Goal: Task Accomplishment & Management: Manage account settings

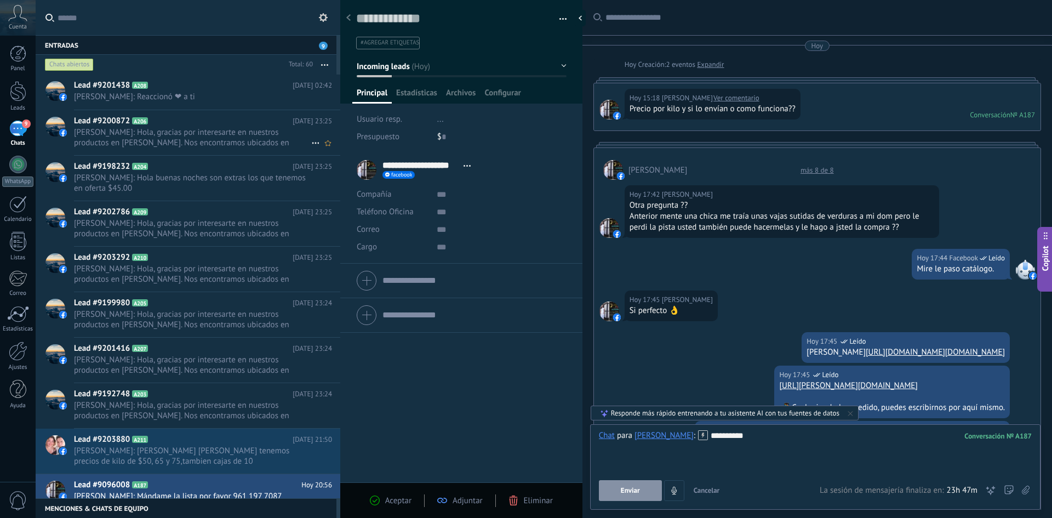
scroll to position [16, 0]
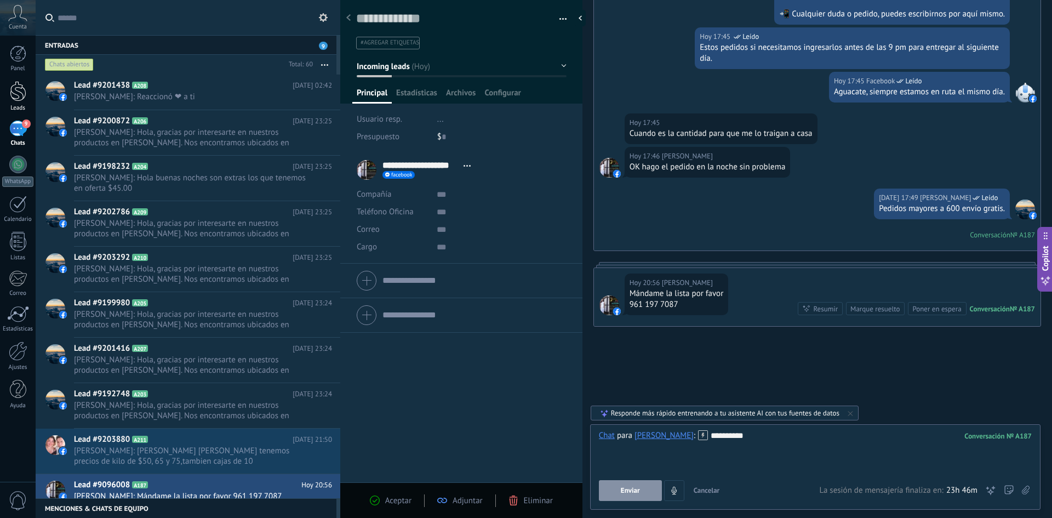
click at [18, 87] on div at bounding box center [18, 91] width 16 height 20
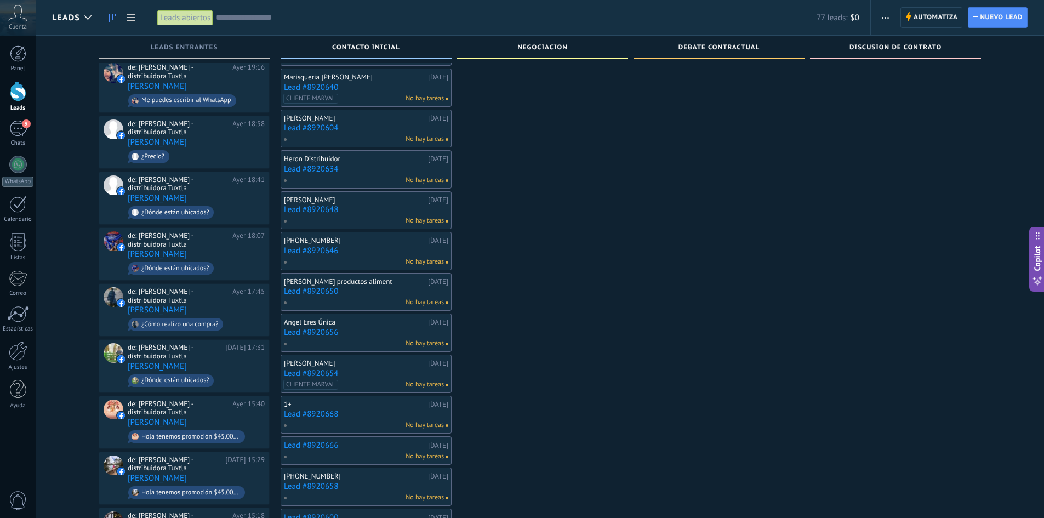
scroll to position [767, 0]
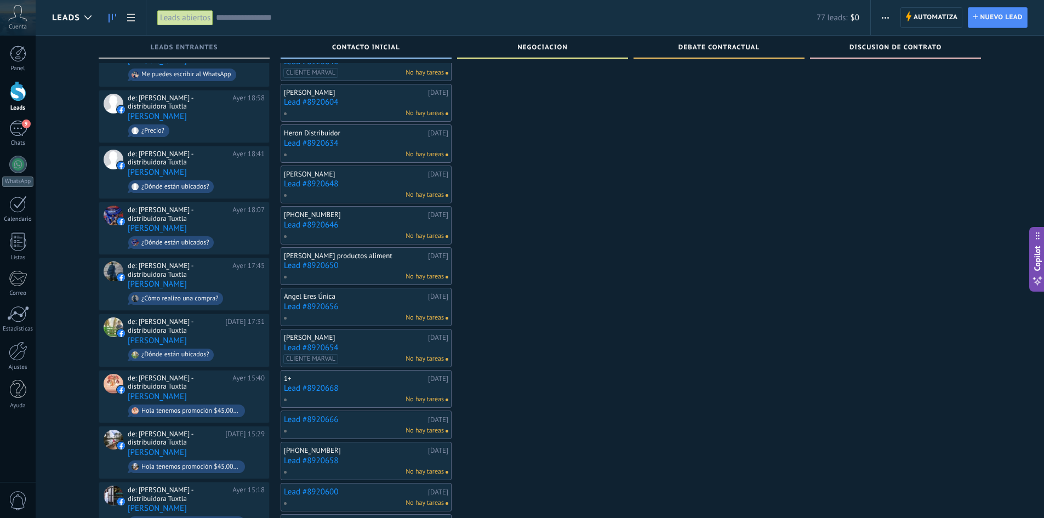
click at [26, 97] on div at bounding box center [18, 91] width 16 height 20
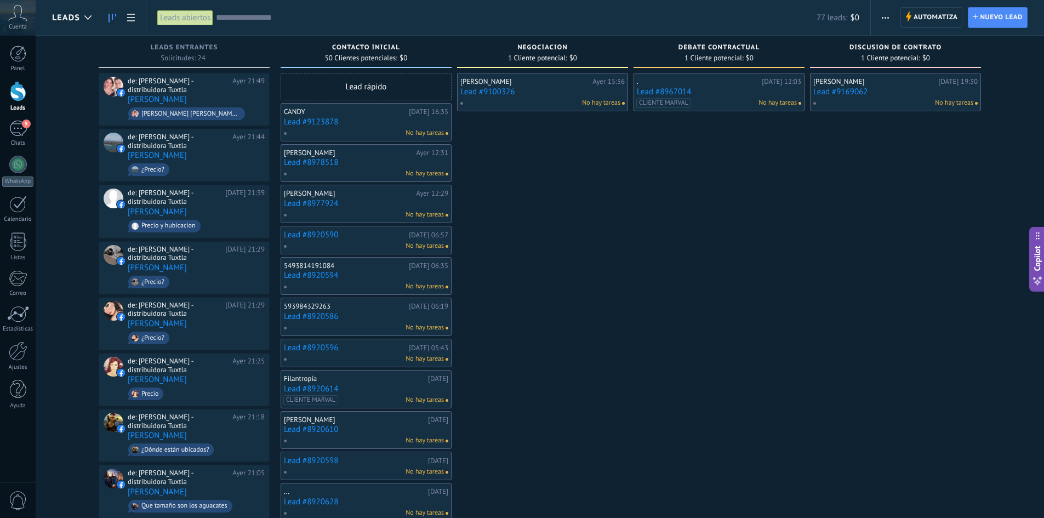
click at [890, 14] on button "button" at bounding box center [885, 17] width 16 height 21
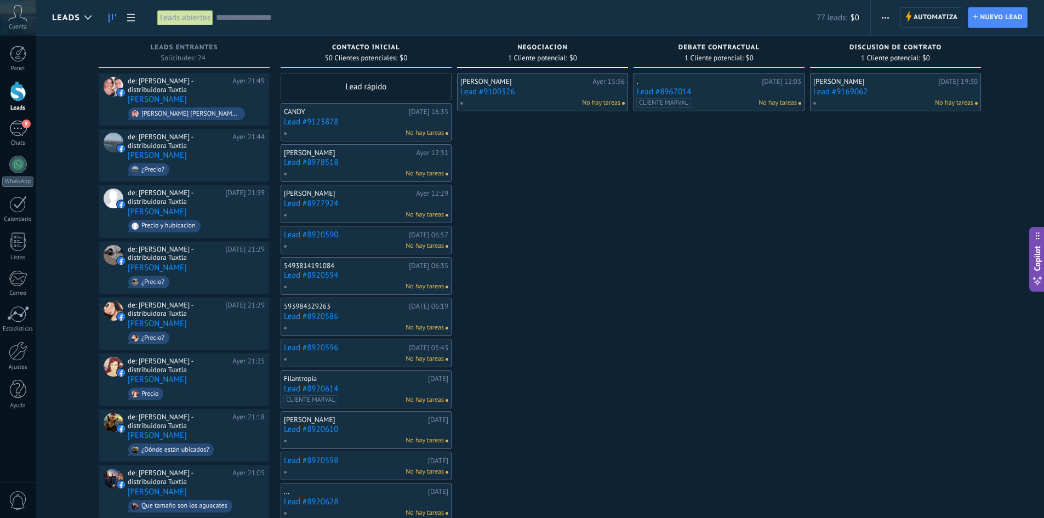
click at [357, 269] on div "5493814191084" at bounding box center [345, 265] width 122 height 9
click at [357, 276] on link "Lead #8920594" at bounding box center [366, 275] width 164 height 9
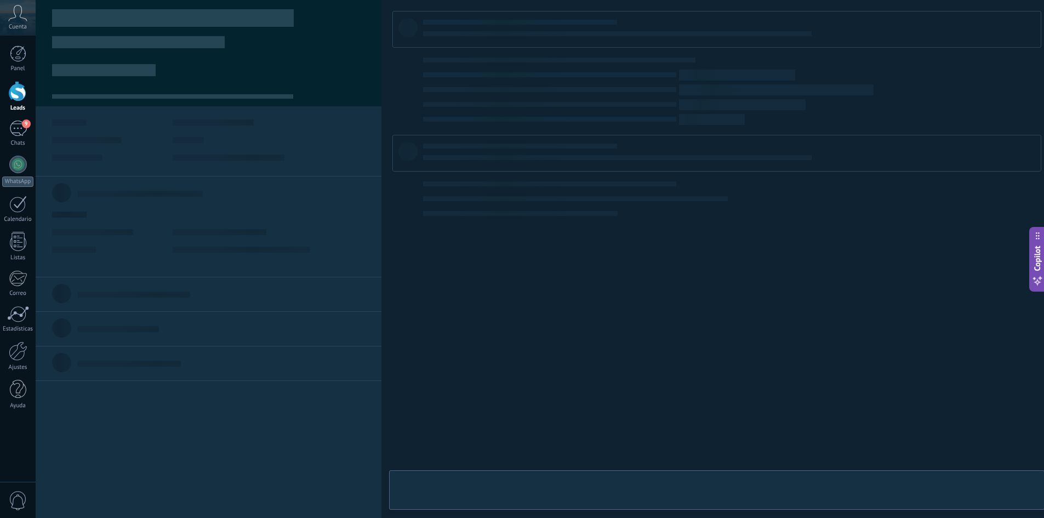
click at [357, 276] on body ".abccls-1,.abccls-2{fill-rule:evenodd}.abccls-2{fill:#fff} .abfcls-1{fill:none}…" at bounding box center [522, 259] width 1044 height 518
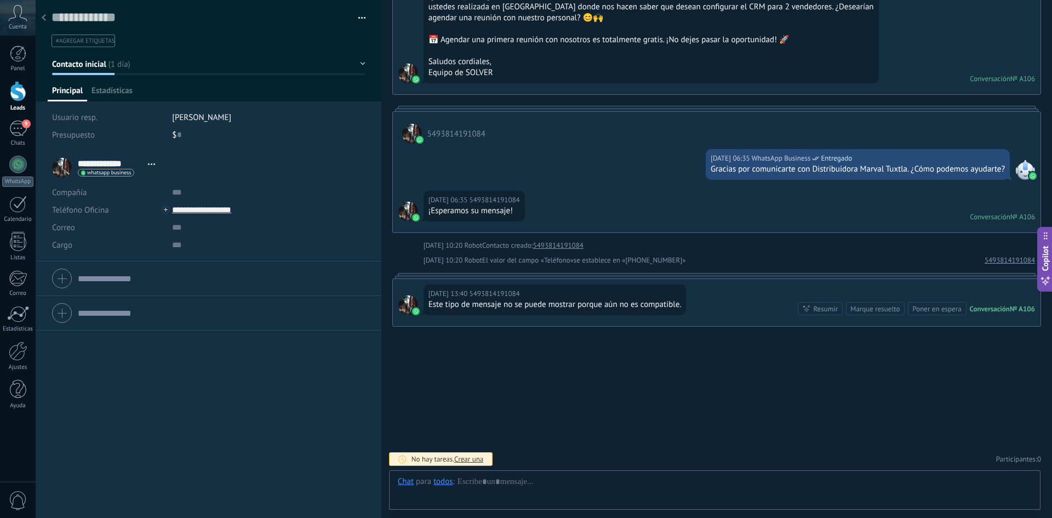
scroll to position [16, 0]
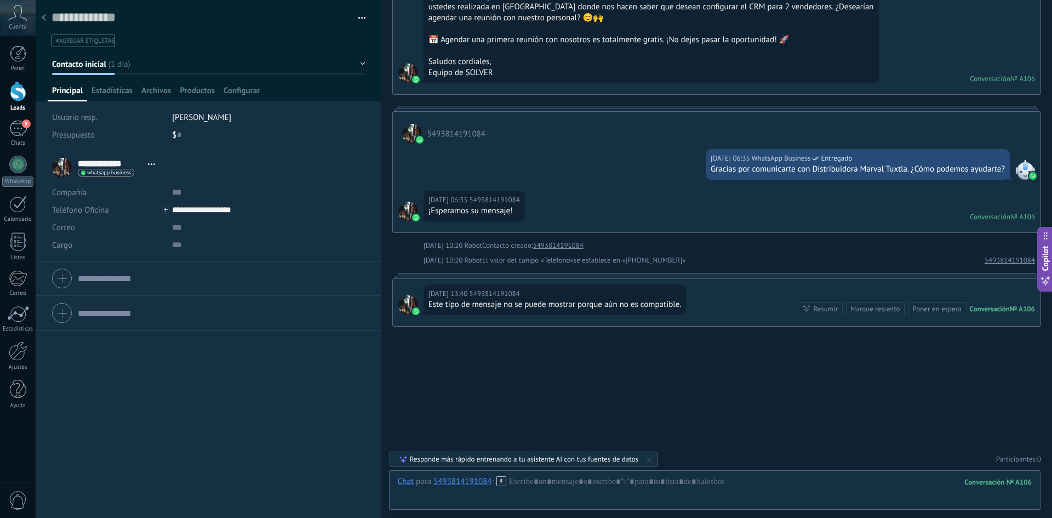
click at [46, 18] on div at bounding box center [43, 18] width 15 height 21
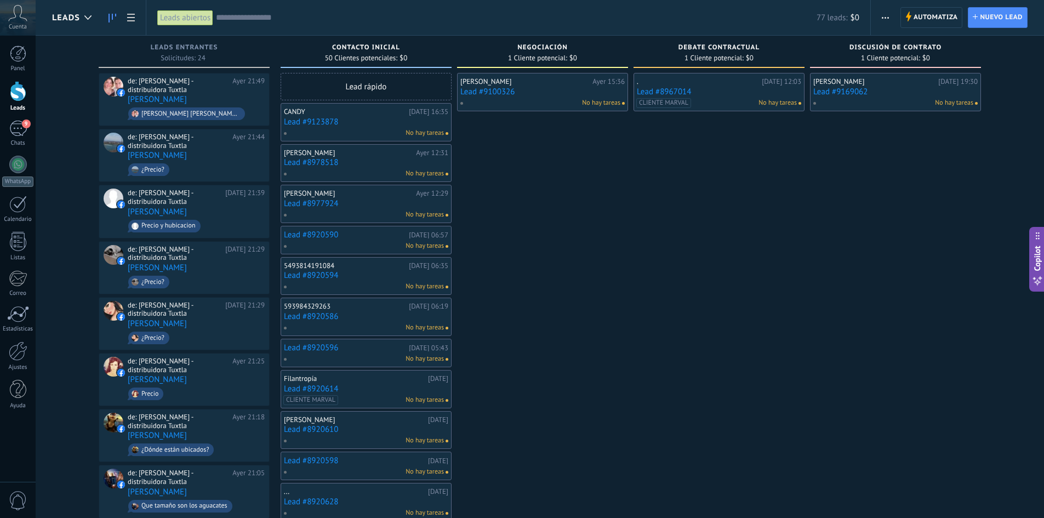
click at [335, 162] on link "Lead #8978518" at bounding box center [366, 162] width 164 height 9
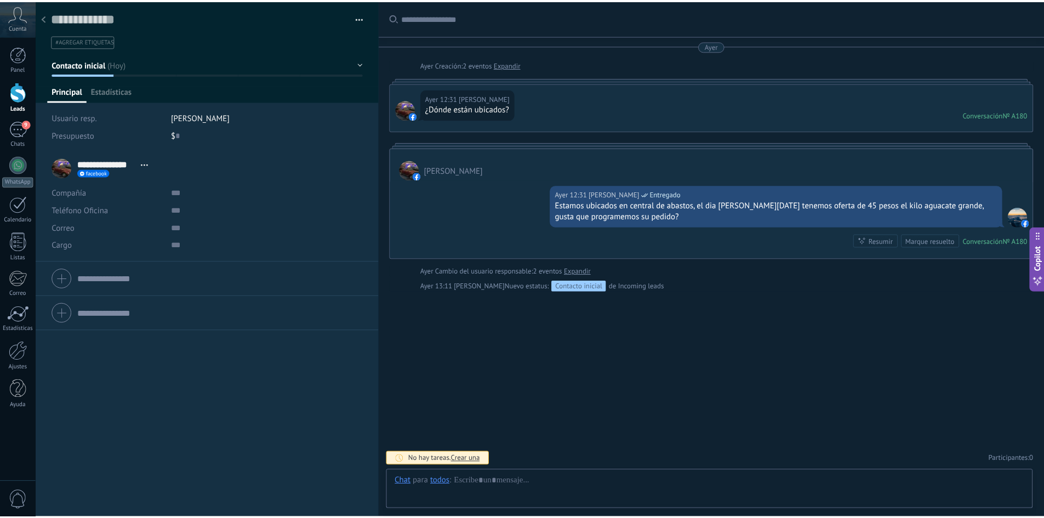
scroll to position [16, 0]
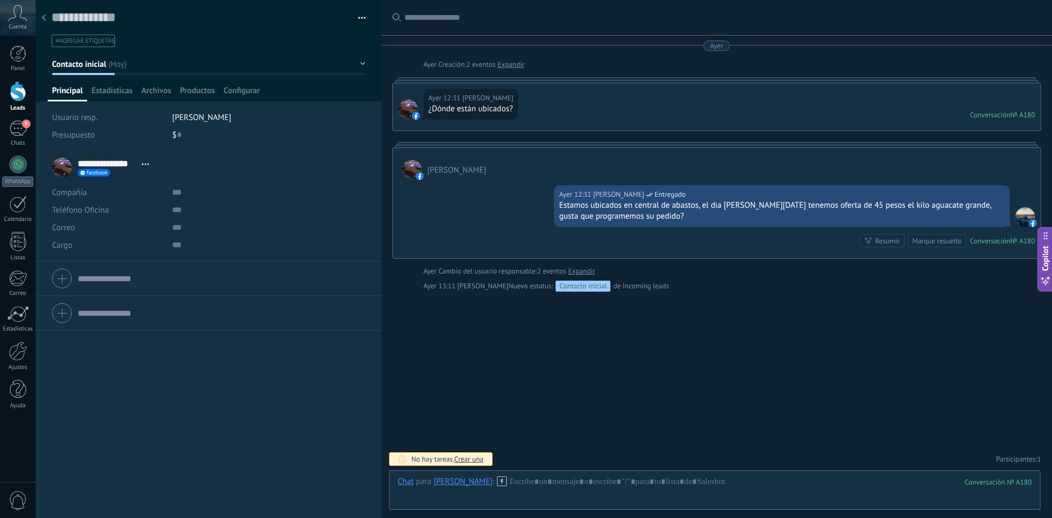
click at [42, 18] on icon at bounding box center [44, 17] width 4 height 7
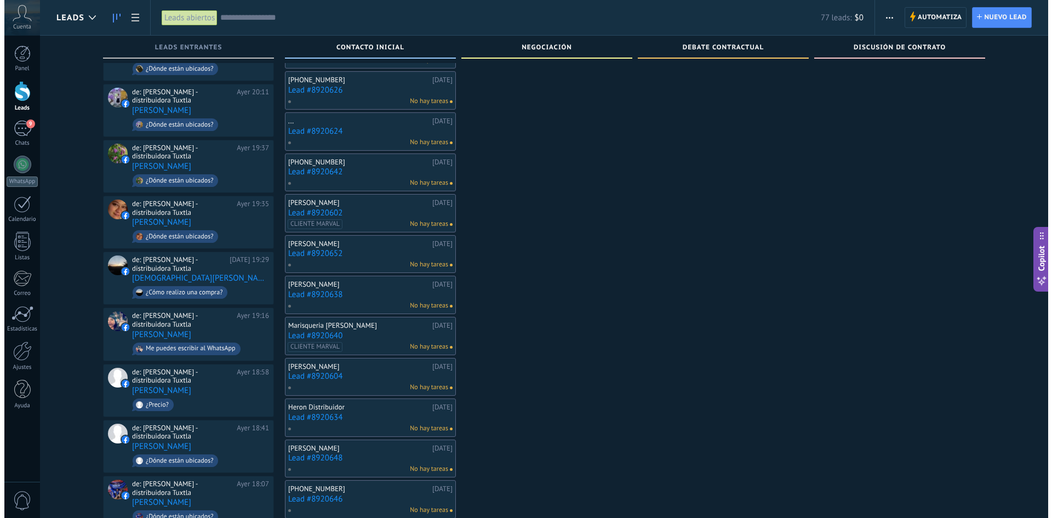
scroll to position [822, 0]
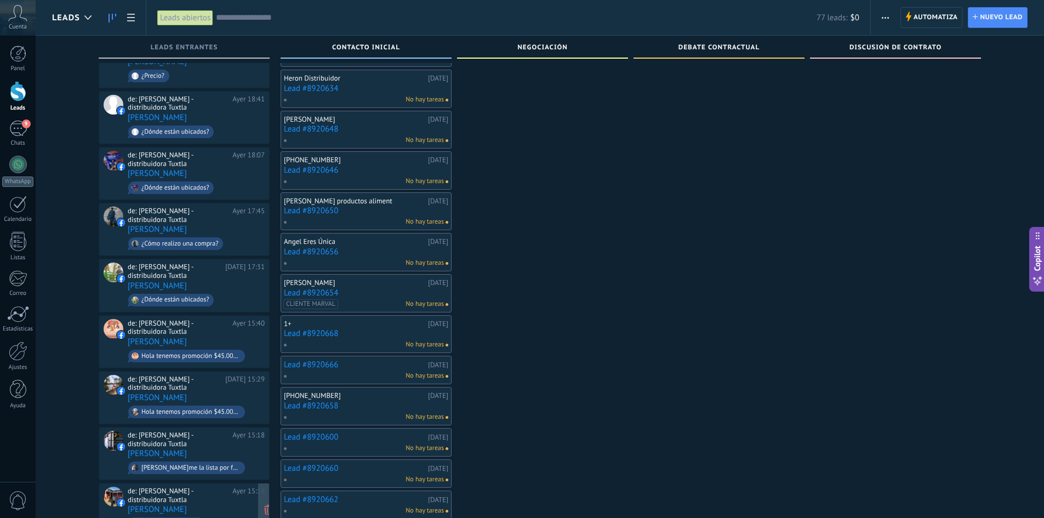
click at [231, 515] on span "Precio del aguacate?" at bounding box center [196, 523] width 137 height 17
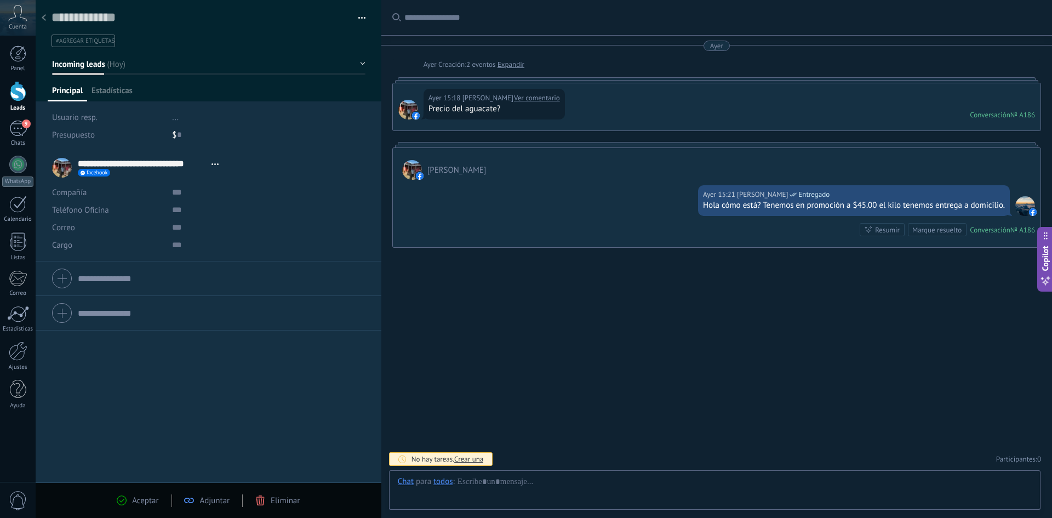
scroll to position [16, 0]
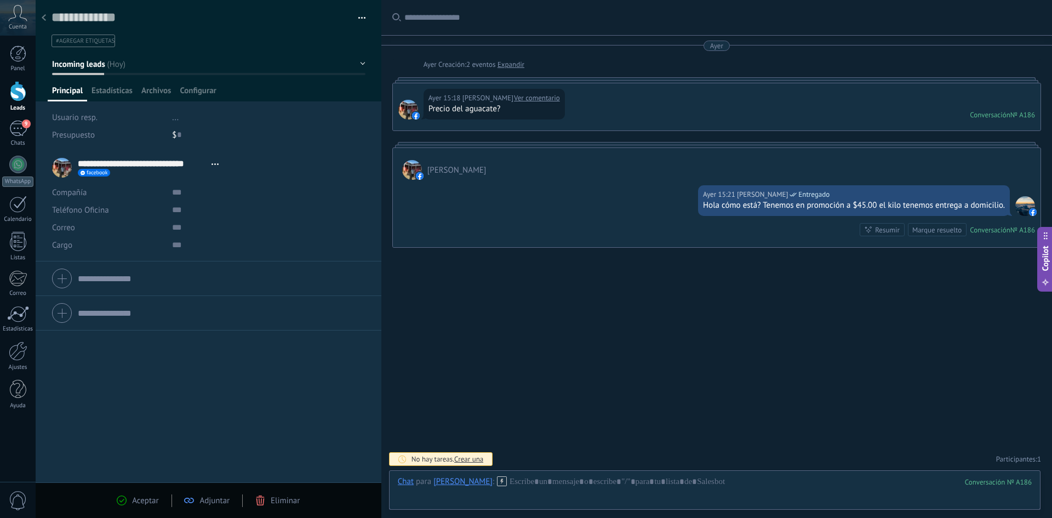
click at [14, 20] on icon at bounding box center [17, 13] width 19 height 16
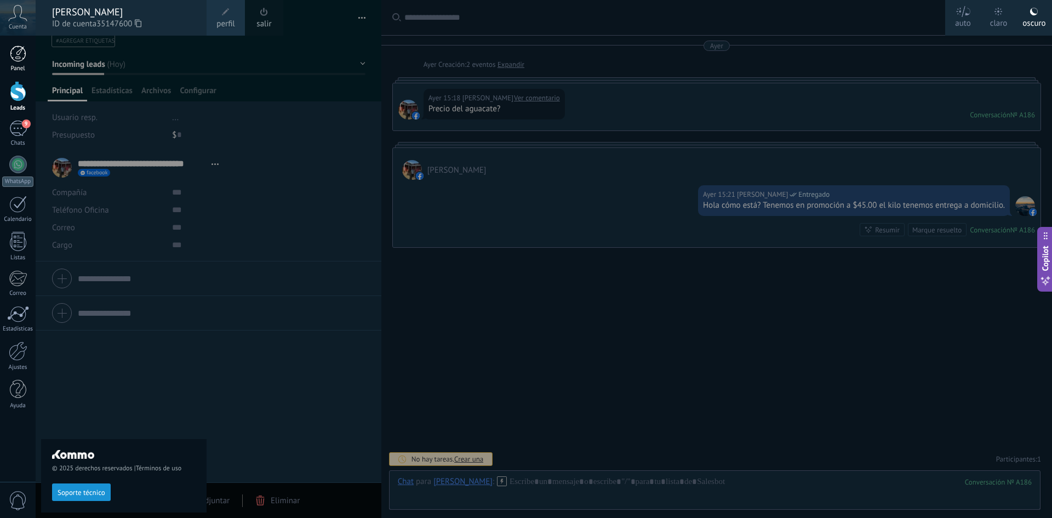
click at [17, 51] on div at bounding box center [18, 53] width 16 height 16
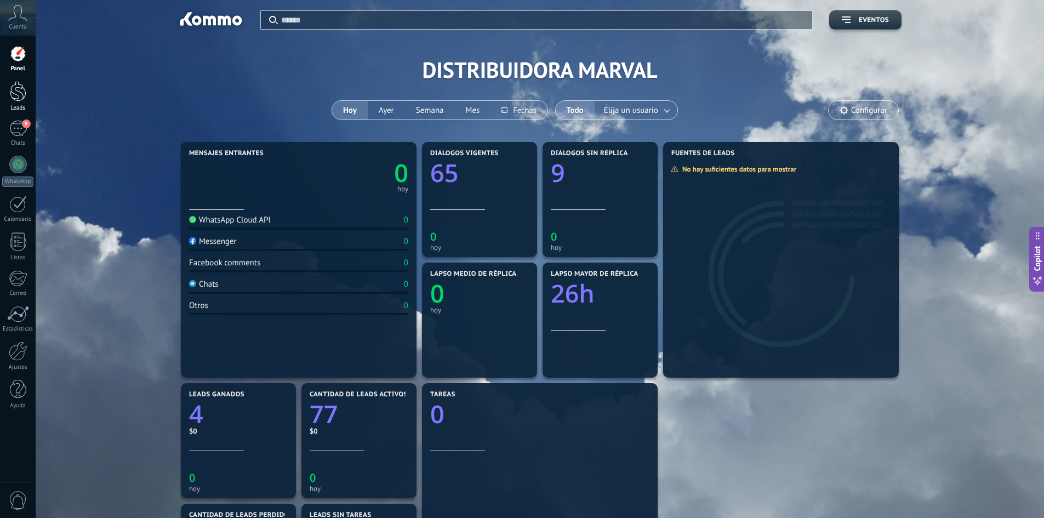
click at [20, 84] on div at bounding box center [18, 91] width 16 height 20
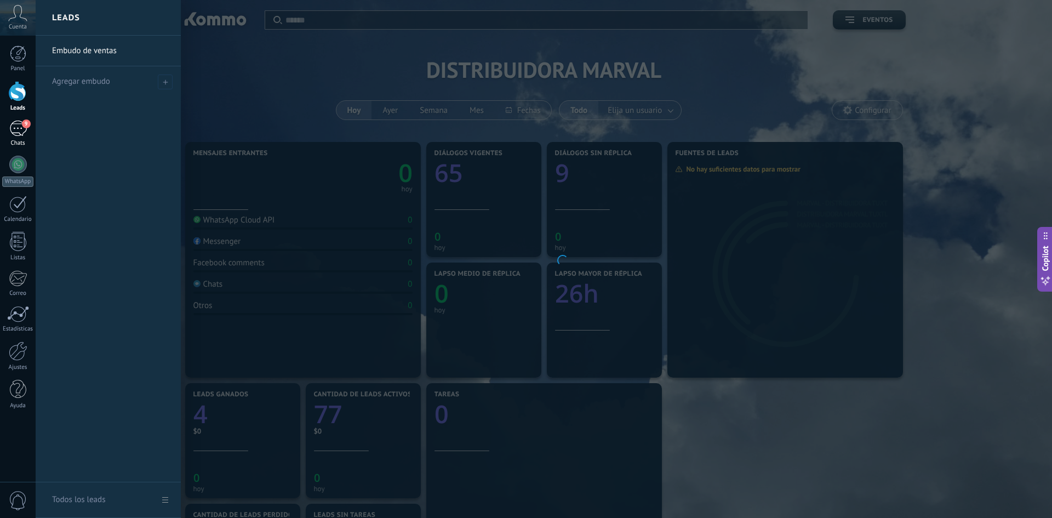
click at [20, 131] on div "9" at bounding box center [18, 129] width 18 height 16
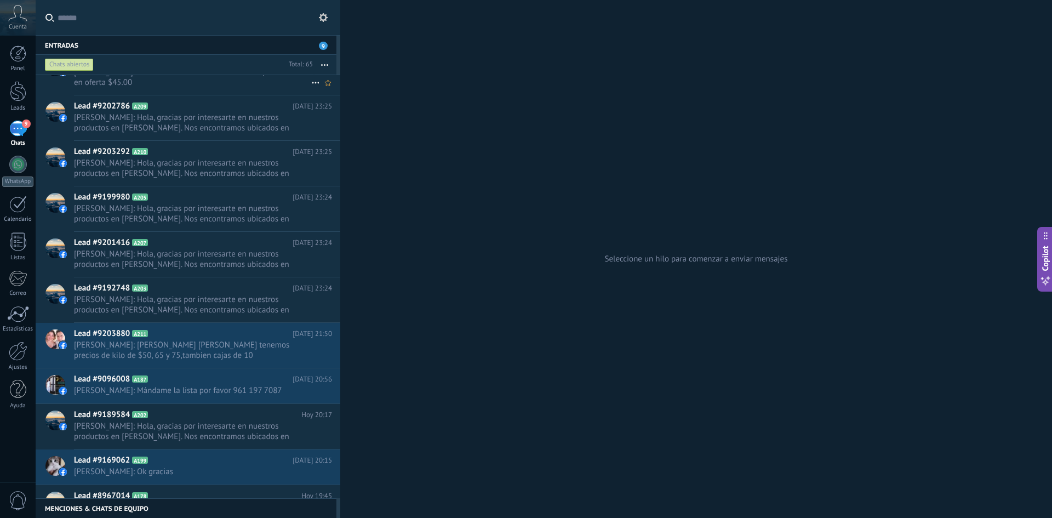
scroll to position [165, 0]
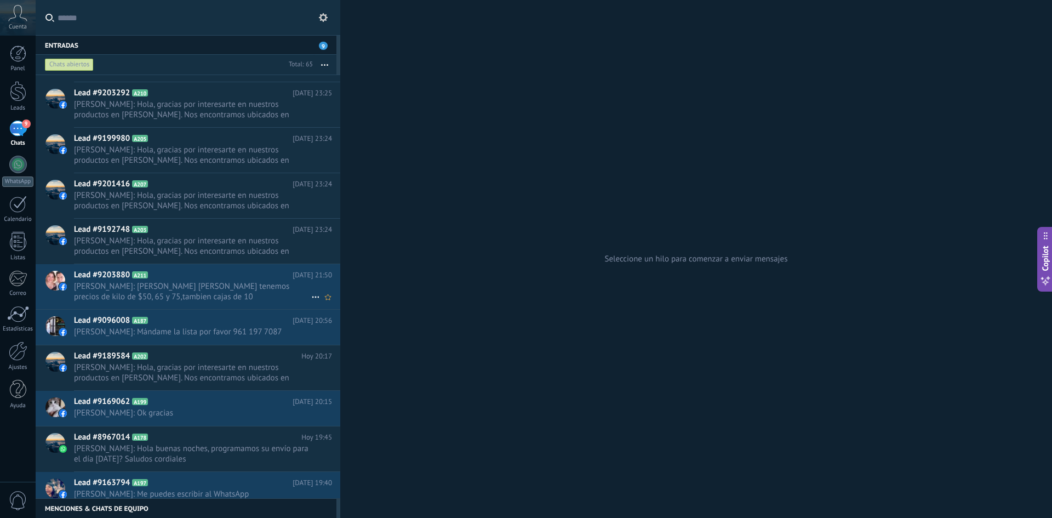
click at [206, 297] on span "[PERSON_NAME]: [PERSON_NAME] [PERSON_NAME] tenemos precios de kilo de $50, 65 y…" at bounding box center [192, 291] width 237 height 21
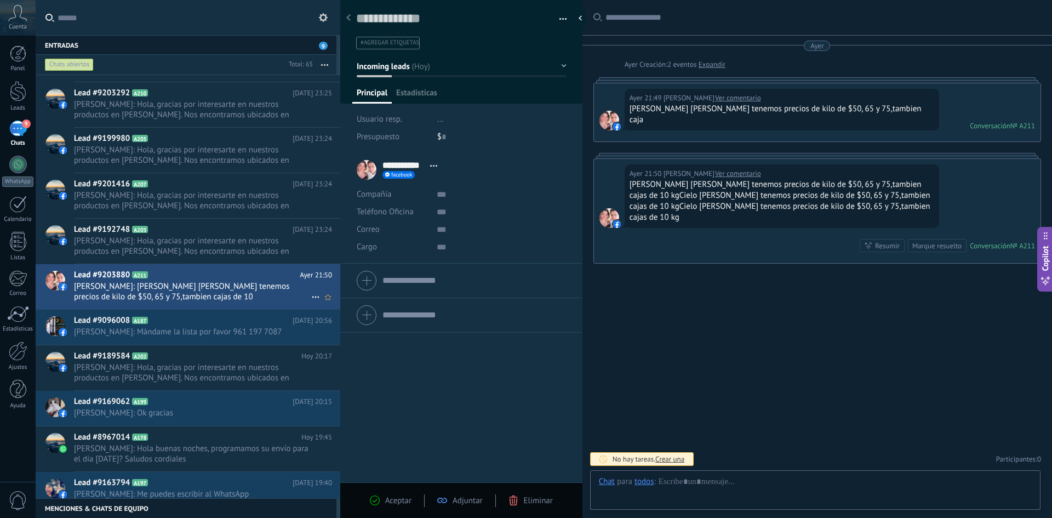
scroll to position [16, 0]
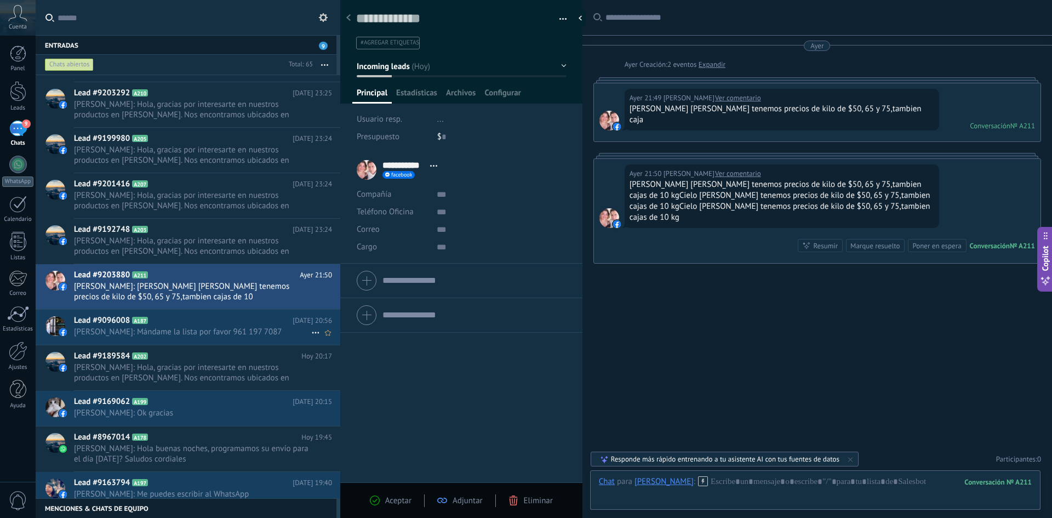
click at [162, 327] on span "[PERSON_NAME]: Mándame la lista por favor 961 197 7087" at bounding box center [192, 332] width 237 height 10
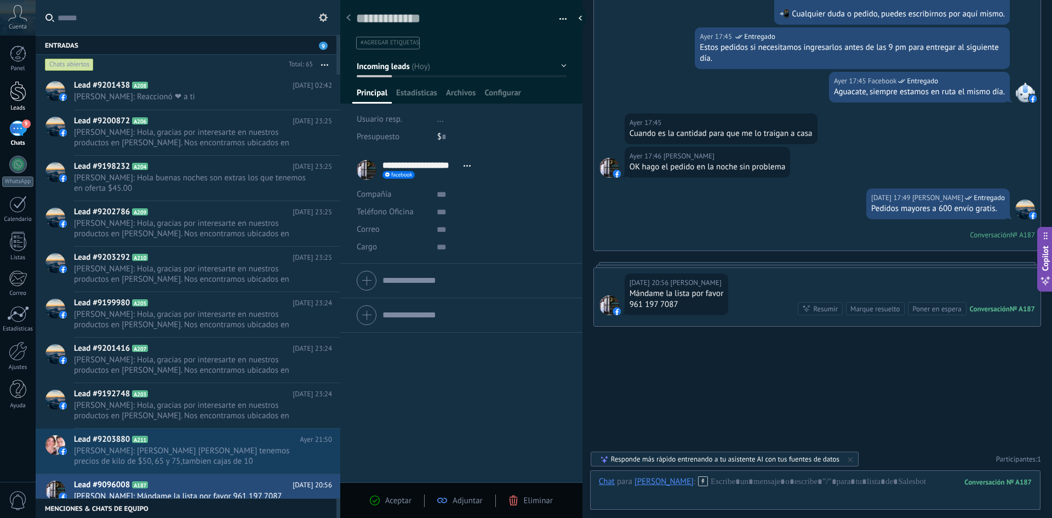
click at [19, 98] on div at bounding box center [18, 91] width 16 height 20
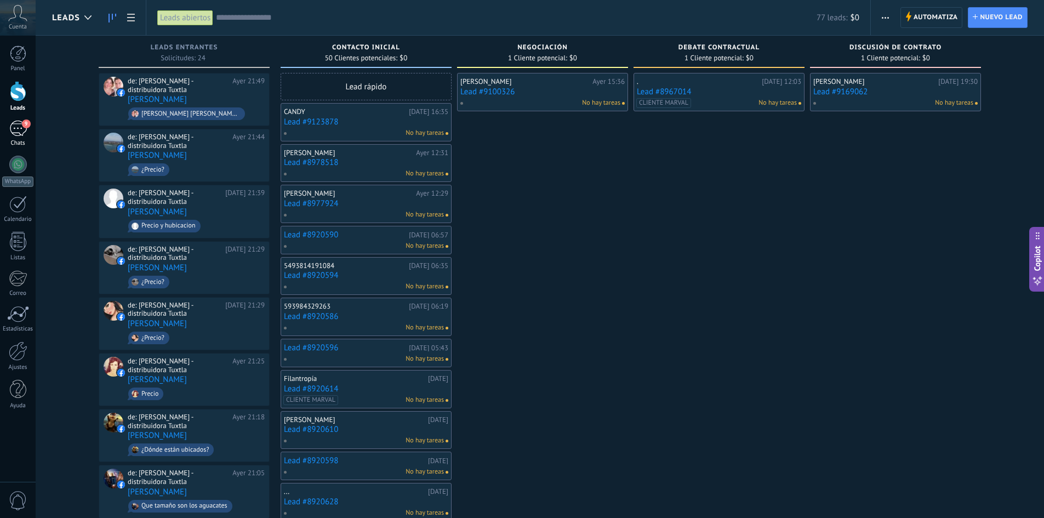
click at [21, 135] on div "9" at bounding box center [18, 129] width 18 height 16
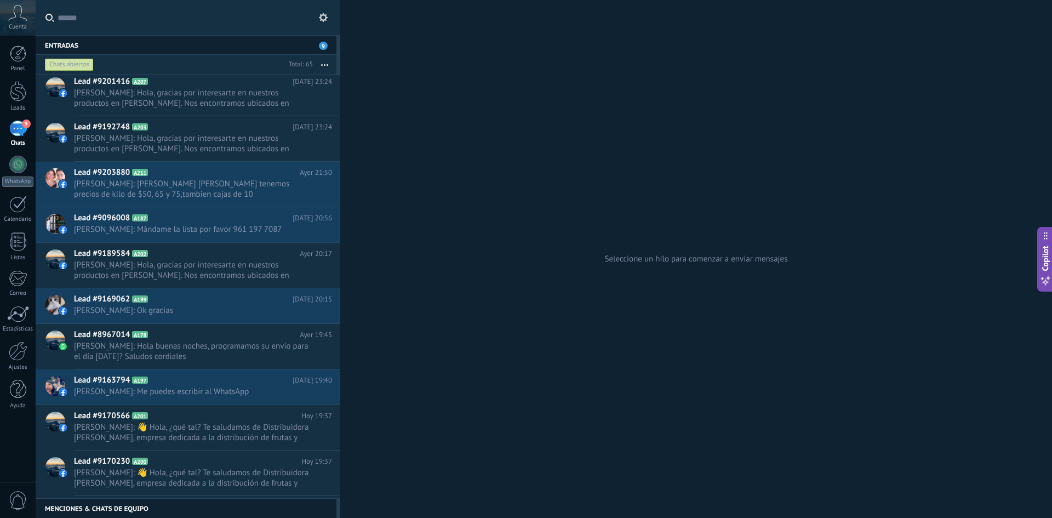
scroll to position [274, 0]
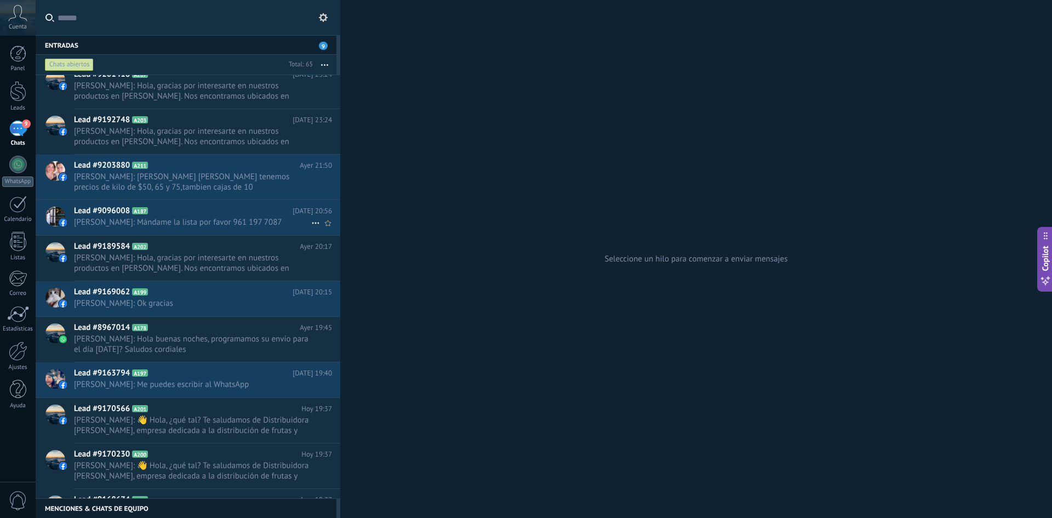
click at [207, 224] on span "[PERSON_NAME]: Mándame la lista por favor 961 197 7087" at bounding box center [192, 222] width 237 height 10
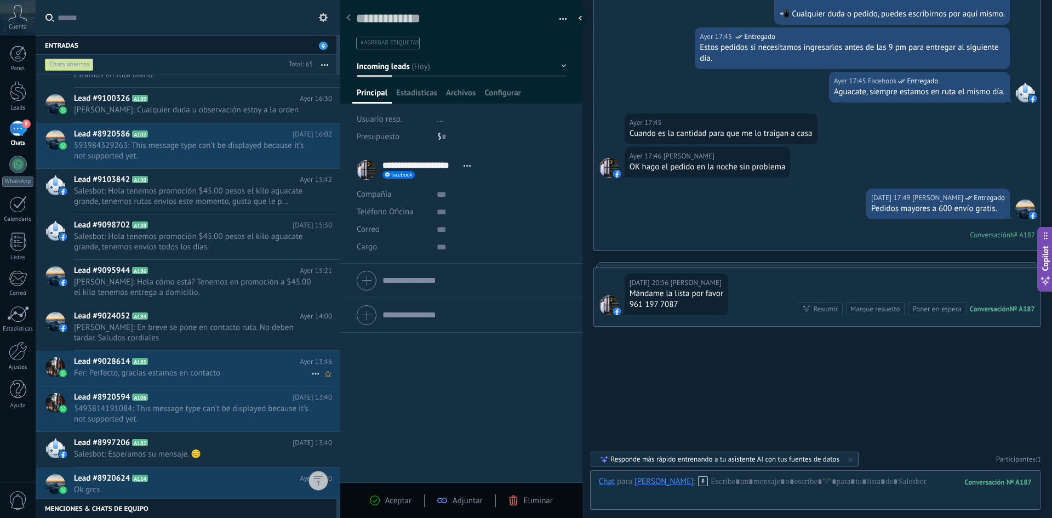
scroll to position [987, 0]
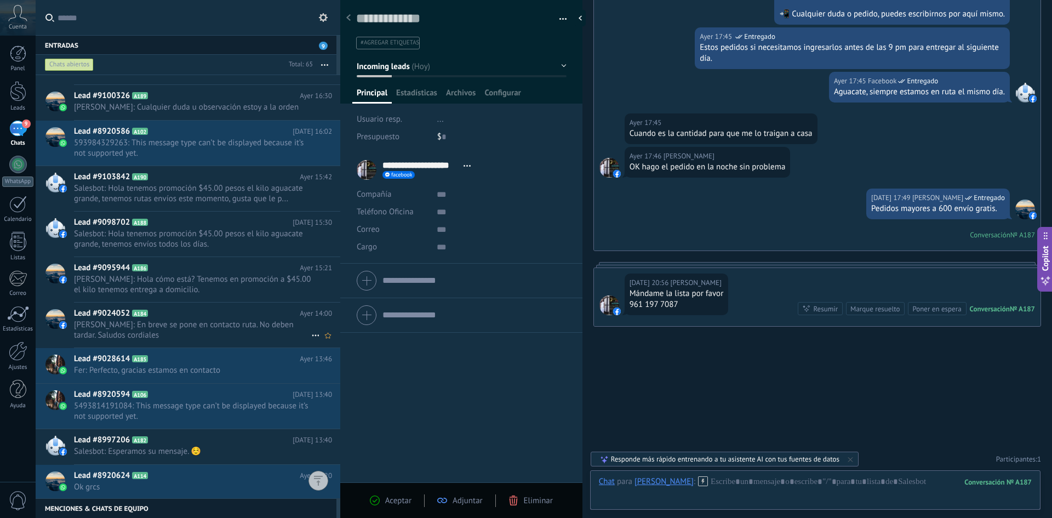
click at [200, 324] on span "[PERSON_NAME]: En breve se pone en contacto ruta. No deben tardar. Saludos cord…" at bounding box center [192, 329] width 237 height 21
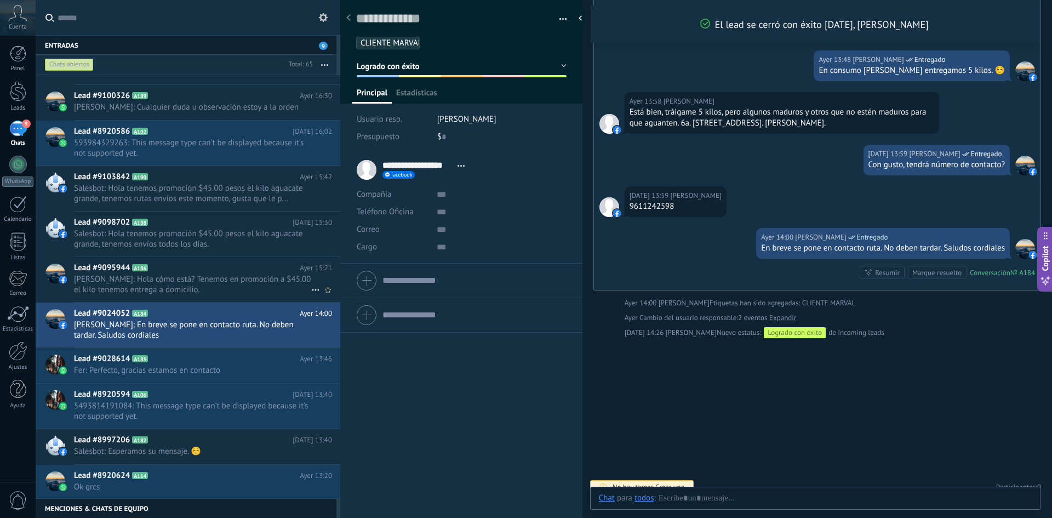
scroll to position [16, 0]
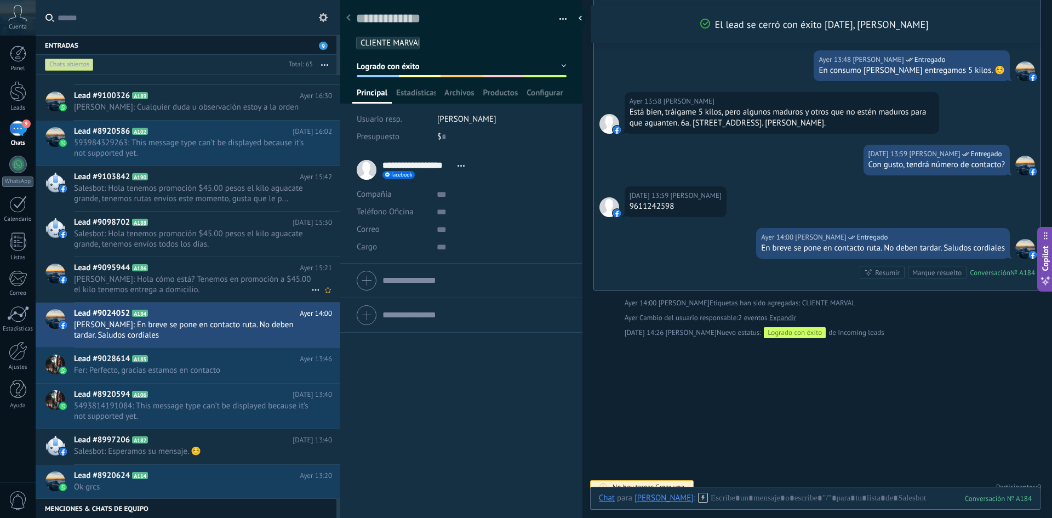
click at [202, 279] on span "[PERSON_NAME]: Hola cómo está? Tenemos en promoción a $45.00 el kilo tenemos en…" at bounding box center [192, 284] width 237 height 21
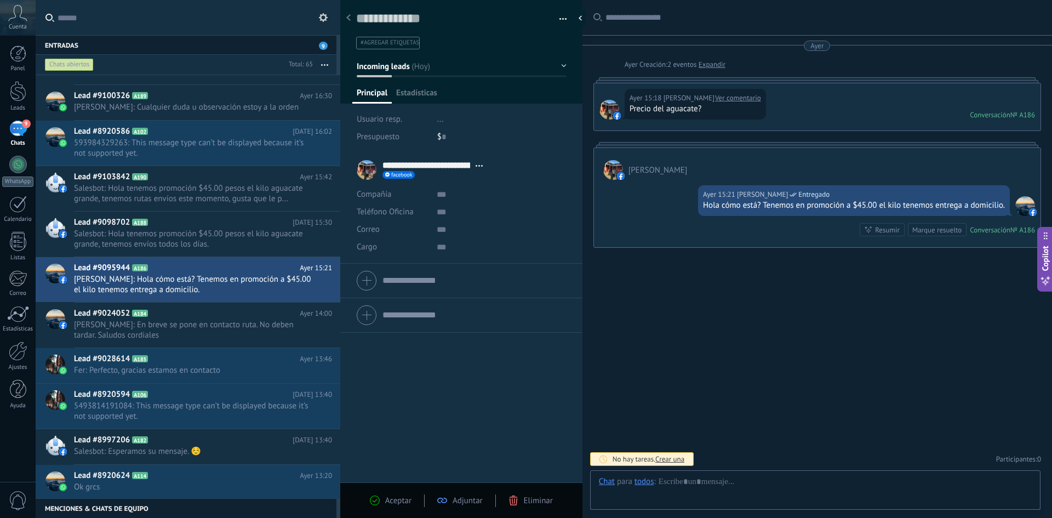
type textarea "**********"
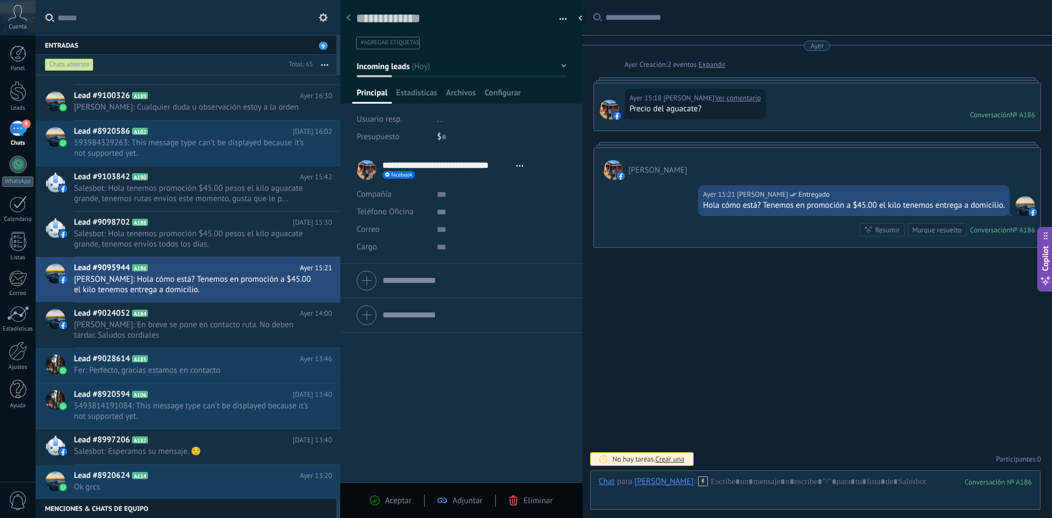
click at [137, 21] on input "text" at bounding box center [195, 17] width 274 height 35
type input "*"
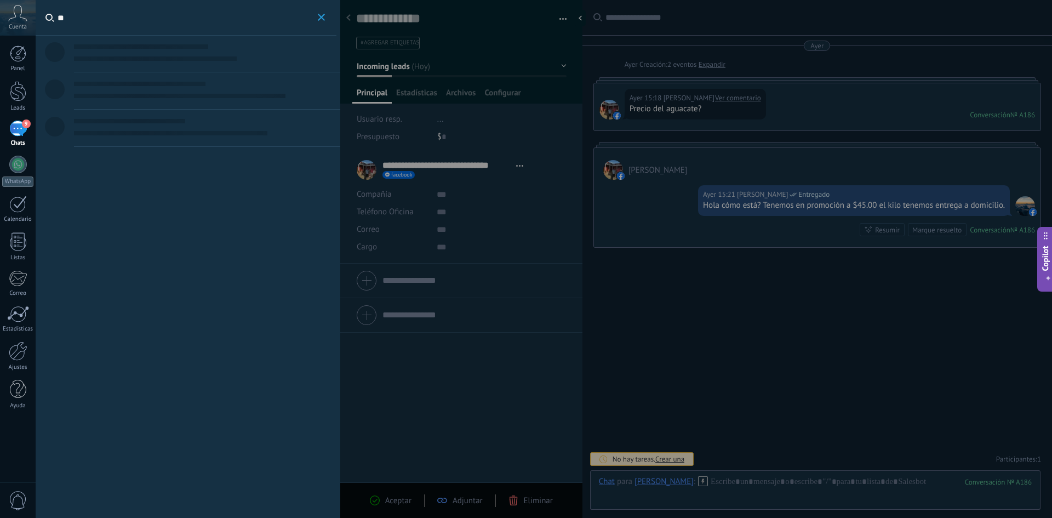
type input "*"
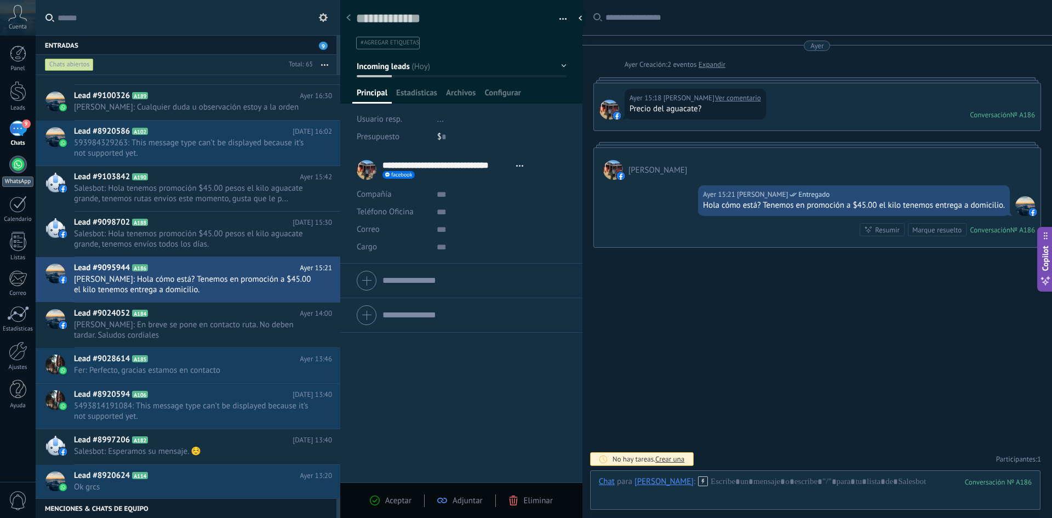
click at [17, 171] on div at bounding box center [18, 165] width 18 height 18
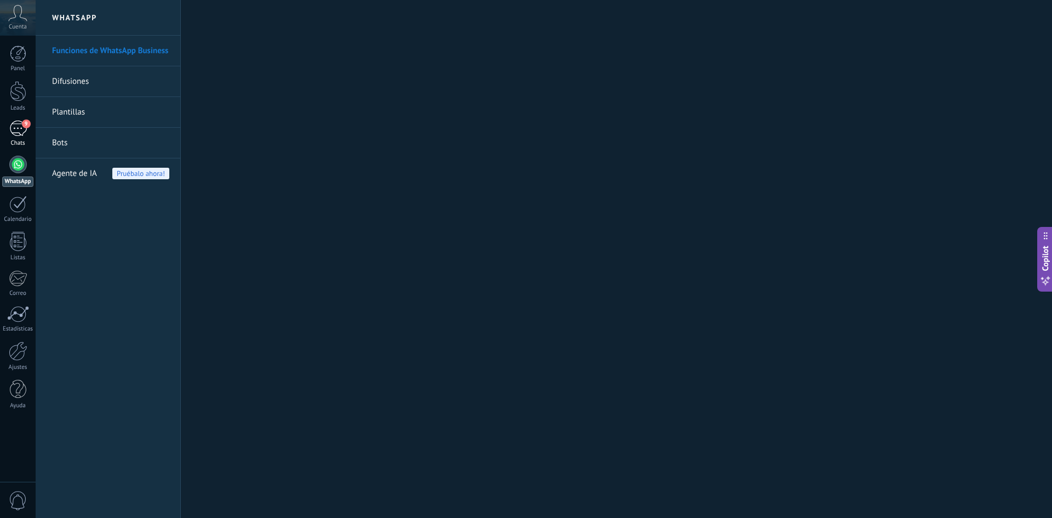
click at [13, 126] on div "9" at bounding box center [18, 129] width 18 height 16
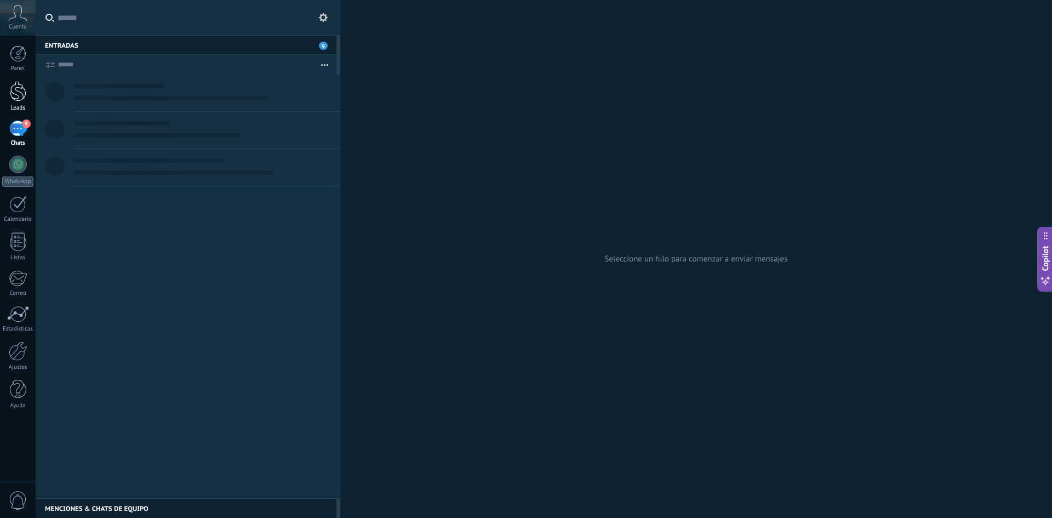
click at [15, 87] on div at bounding box center [18, 91] width 16 height 20
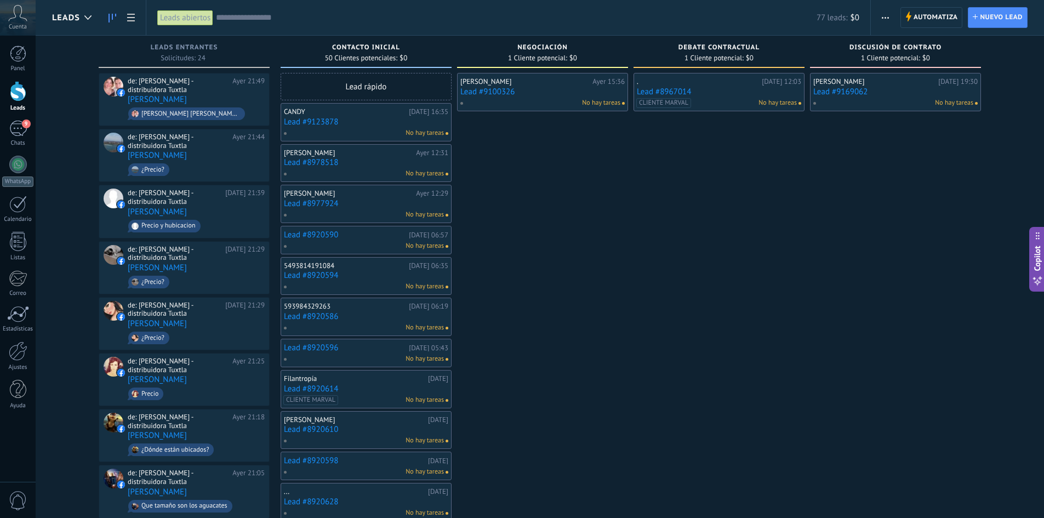
click at [370, 123] on link "Lead #9123878" at bounding box center [366, 121] width 164 height 9
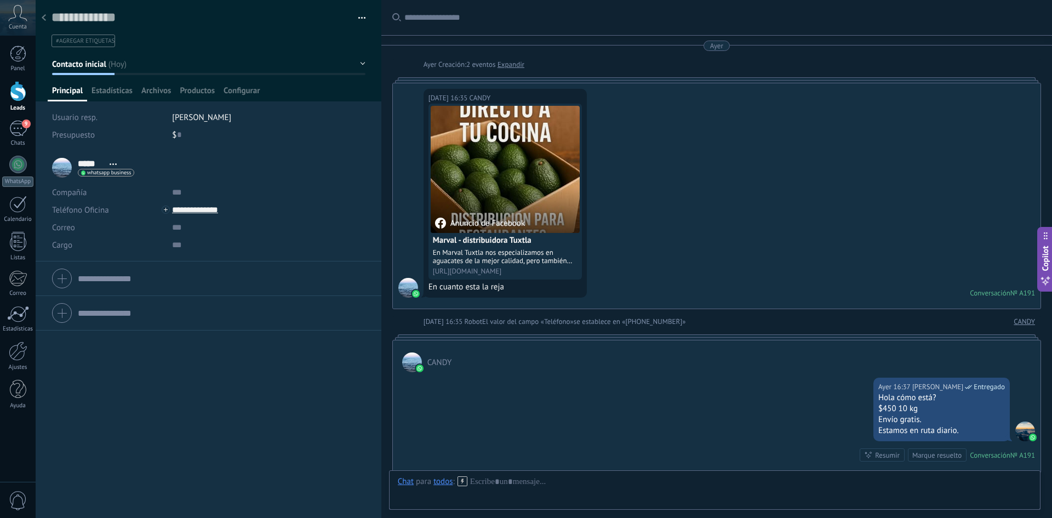
scroll to position [179, 0]
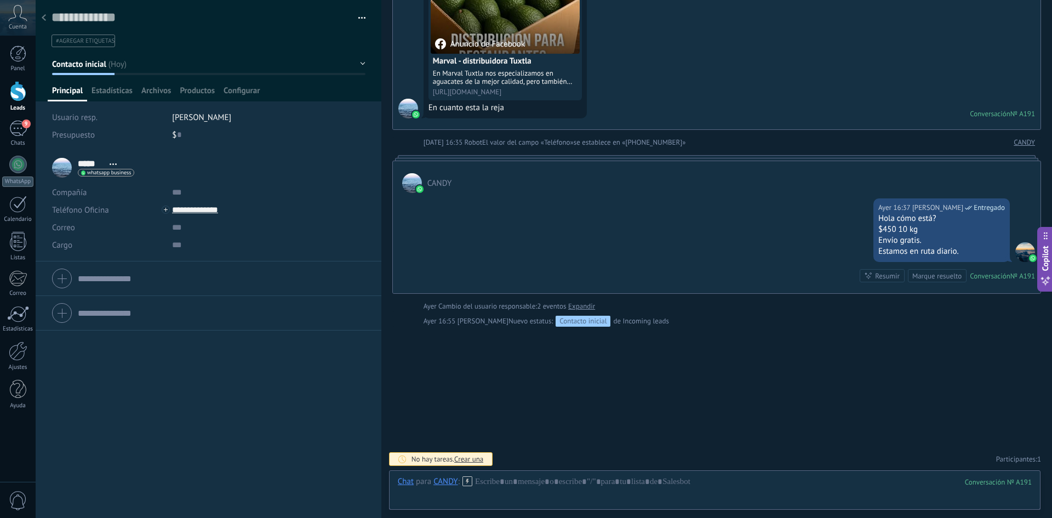
click at [41, 15] on div at bounding box center [43, 18] width 15 height 21
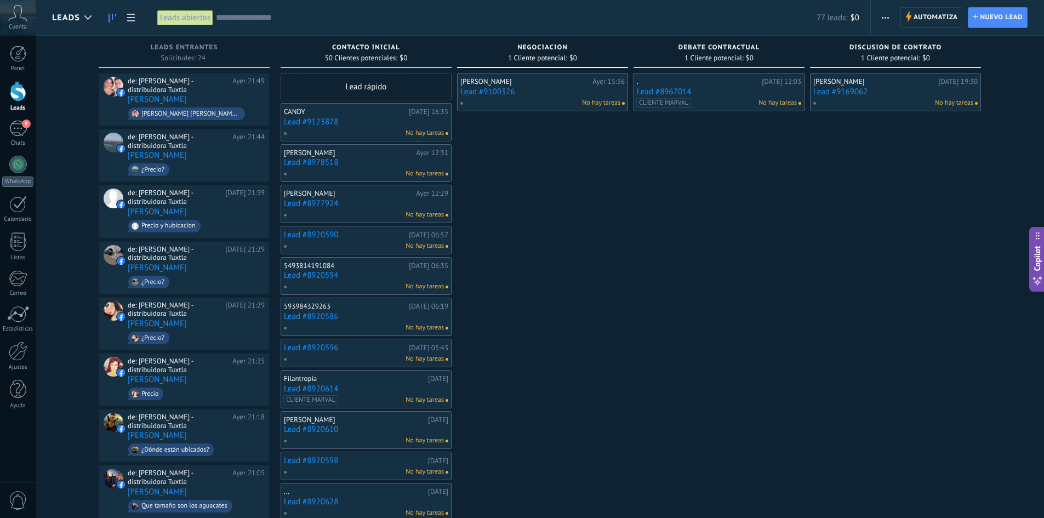
click at [366, 154] on div "[PERSON_NAME]" at bounding box center [348, 152] width 129 height 9
click at [348, 158] on link "Lead #8978518" at bounding box center [366, 162] width 164 height 9
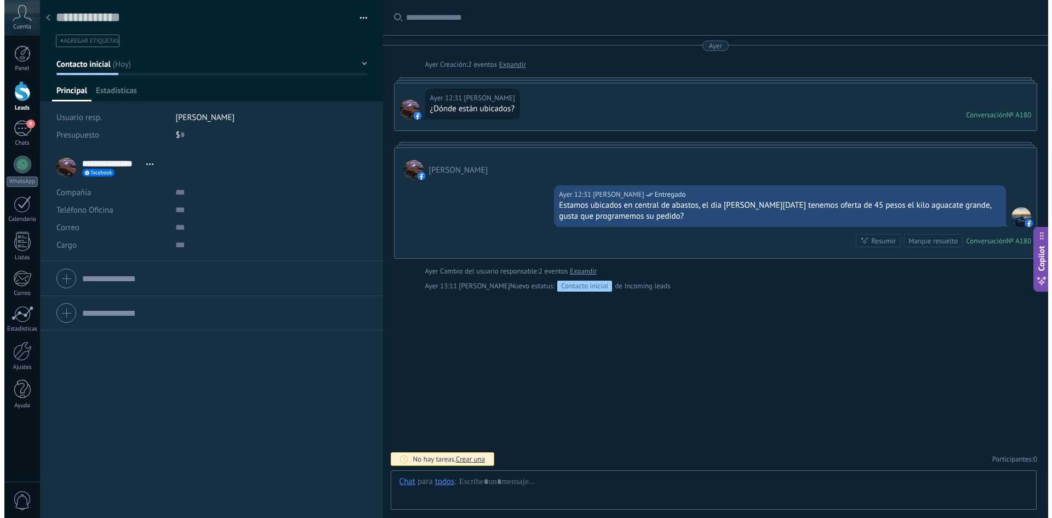
scroll to position [16, 0]
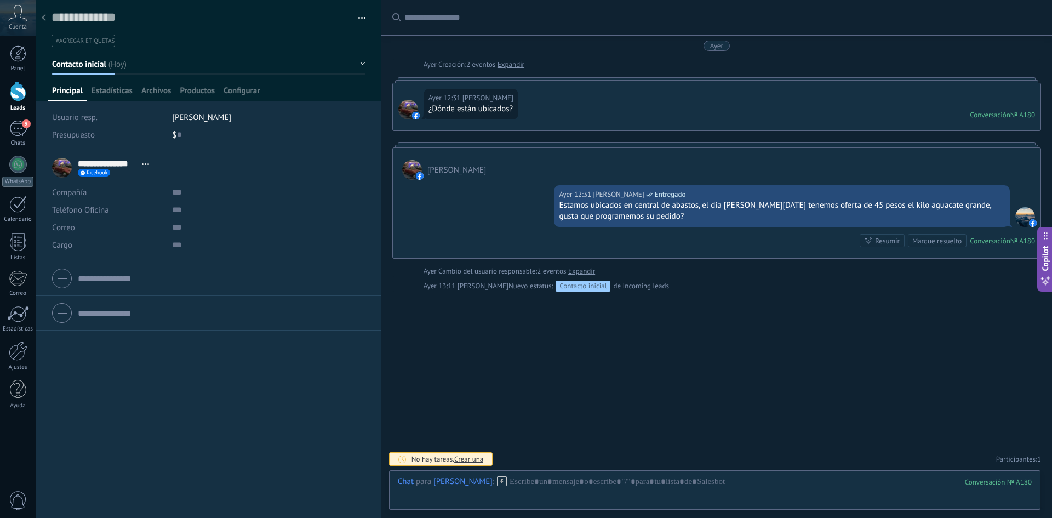
click at [39, 18] on div at bounding box center [43, 18] width 15 height 21
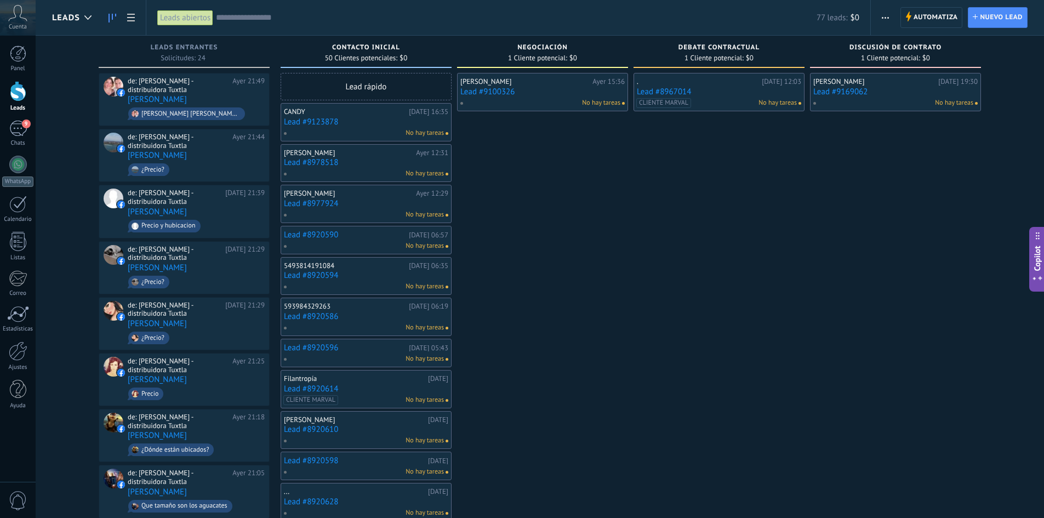
click at [359, 285] on div "No hay tareas" at bounding box center [363, 287] width 161 height 10
click at [337, 272] on link "Lead #8920594" at bounding box center [366, 275] width 164 height 9
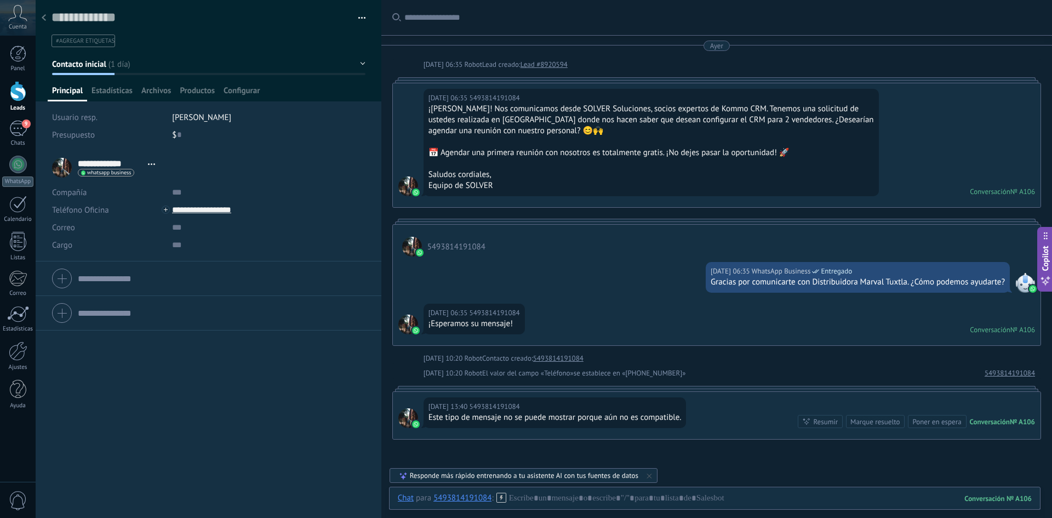
click at [47, 20] on div at bounding box center [43, 18] width 15 height 21
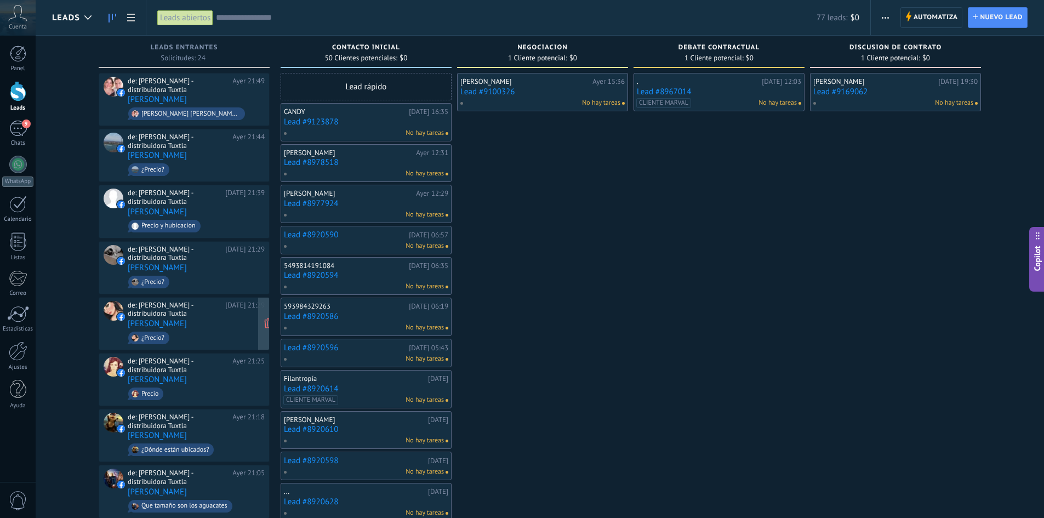
click at [197, 301] on div "de: [PERSON_NAME] - distribuidora Tuxtla" at bounding box center [175, 309] width 94 height 17
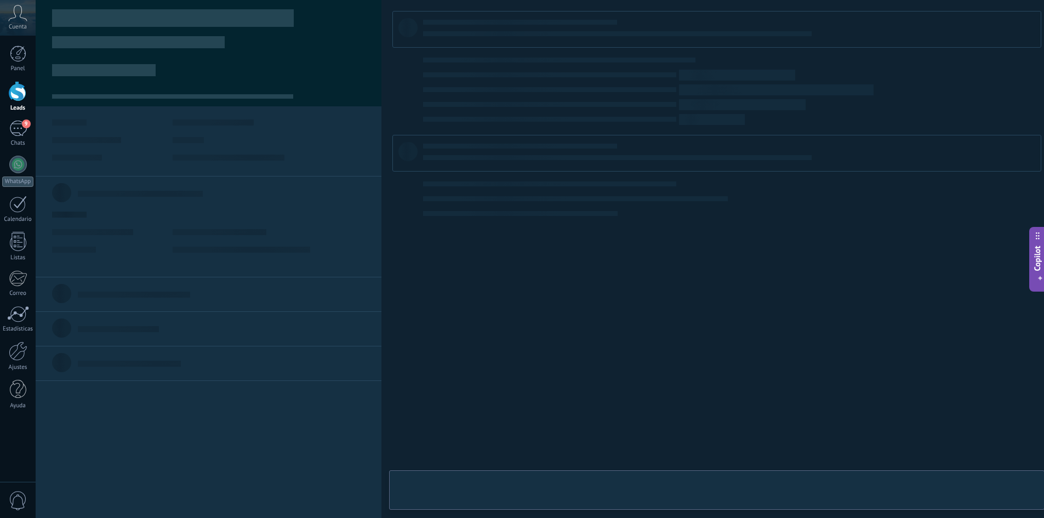
type textarea "**********"
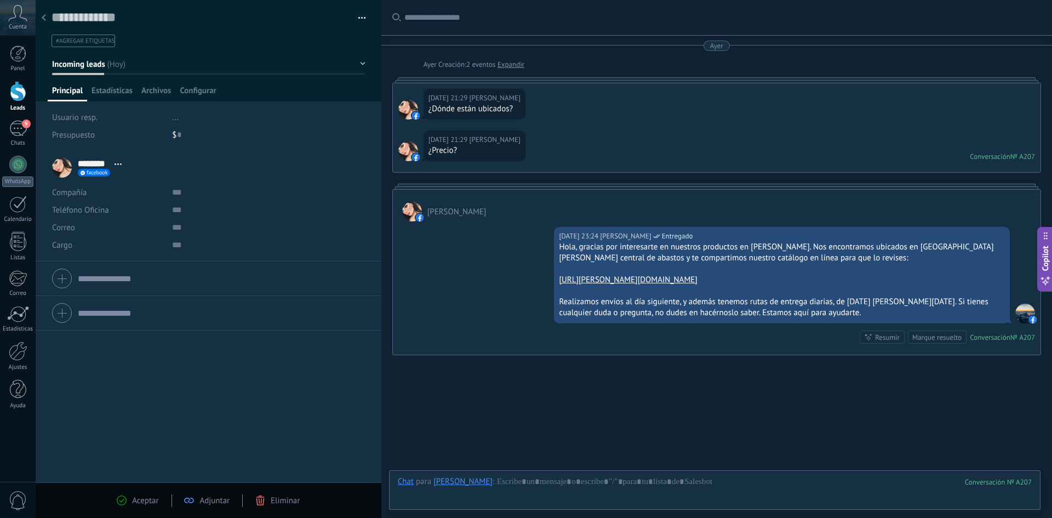
scroll to position [28, 0]
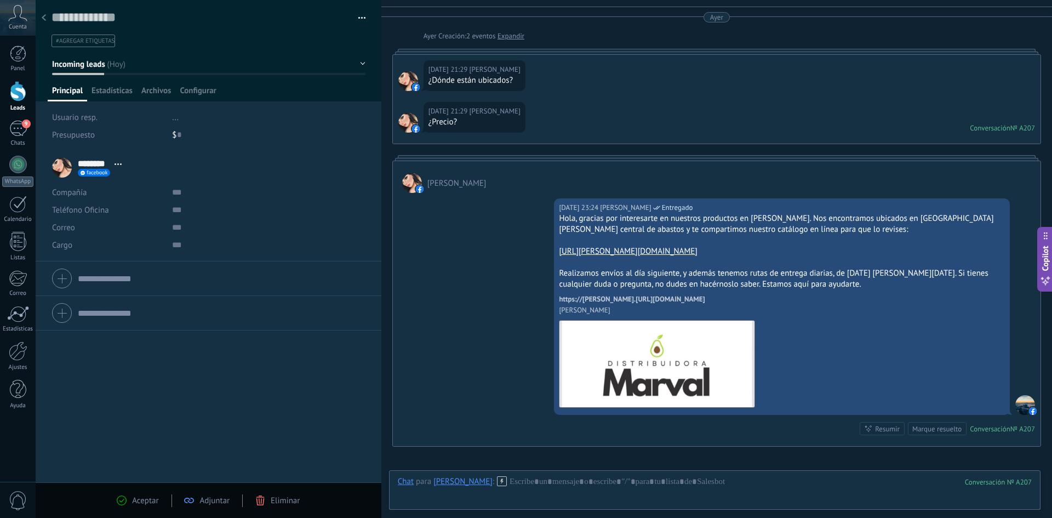
click at [418, 187] on img at bounding box center [420, 189] width 8 height 8
click at [403, 125] on div at bounding box center [408, 123] width 20 height 20
click at [408, 83] on div at bounding box center [408, 81] width 20 height 20
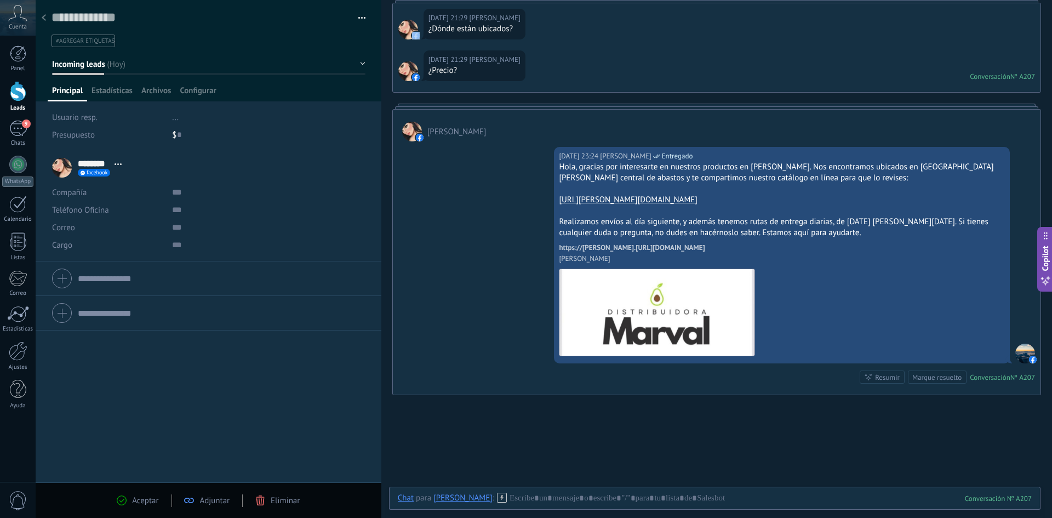
scroll to position [158, 0]
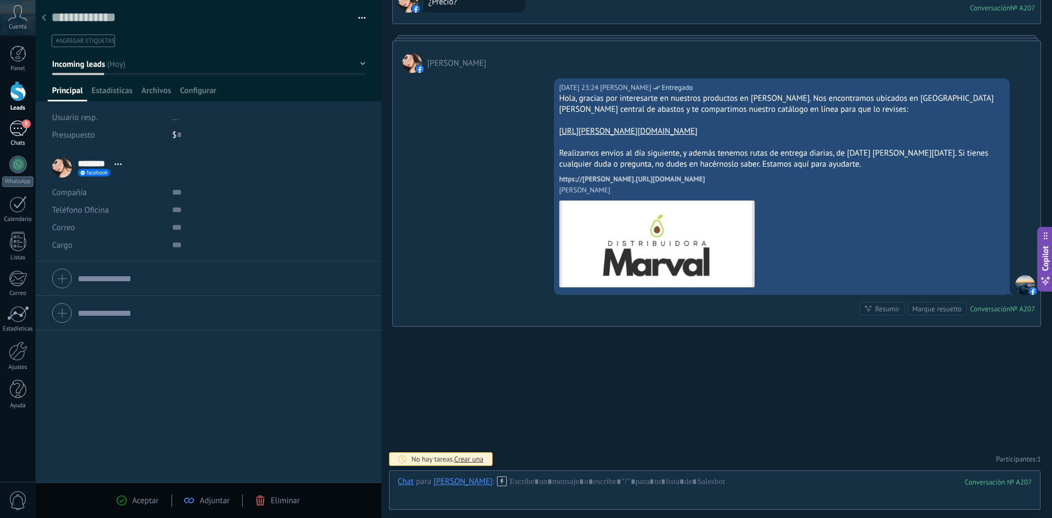
click at [4, 125] on link "9 Chats" at bounding box center [18, 134] width 36 height 26
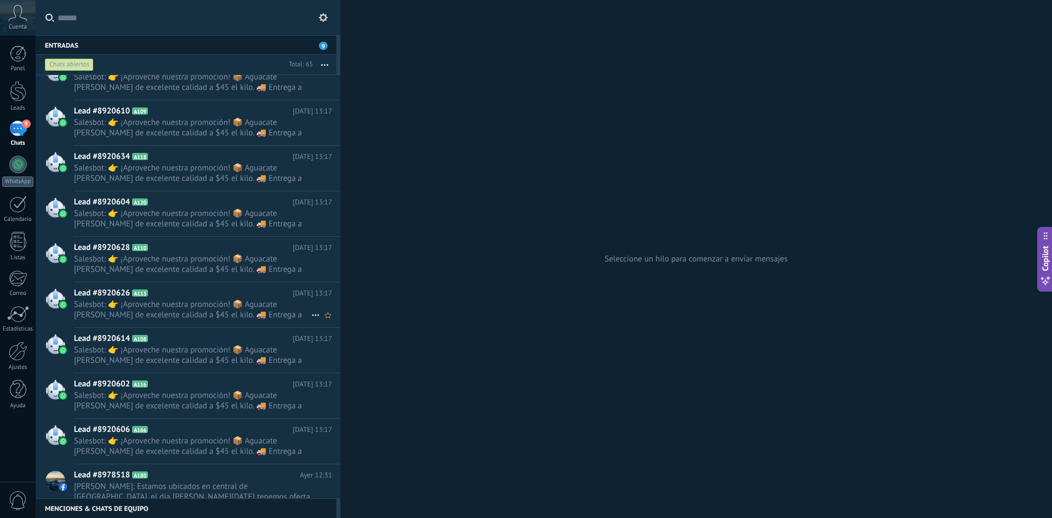
scroll to position [2060, 0]
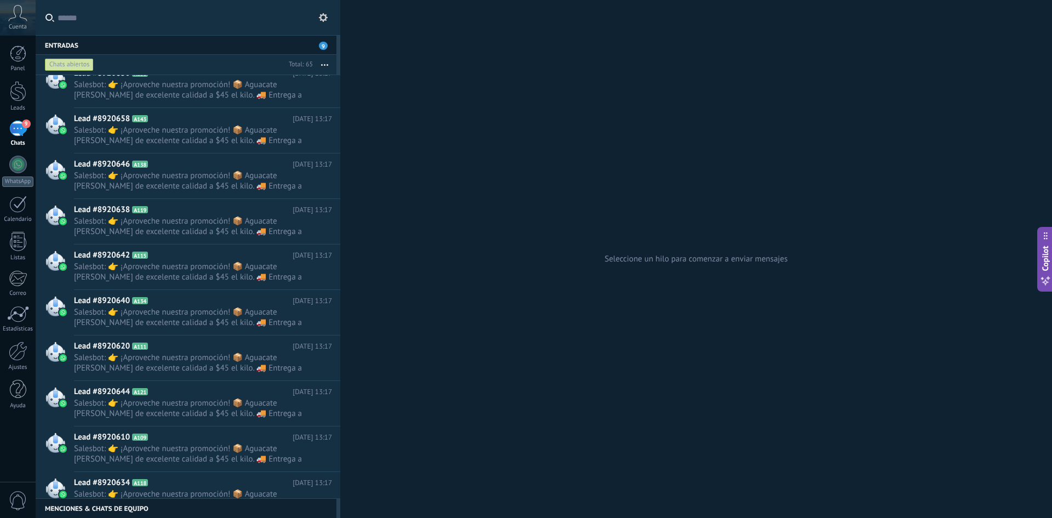
click at [107, 19] on input "text" at bounding box center [195, 17] width 274 height 35
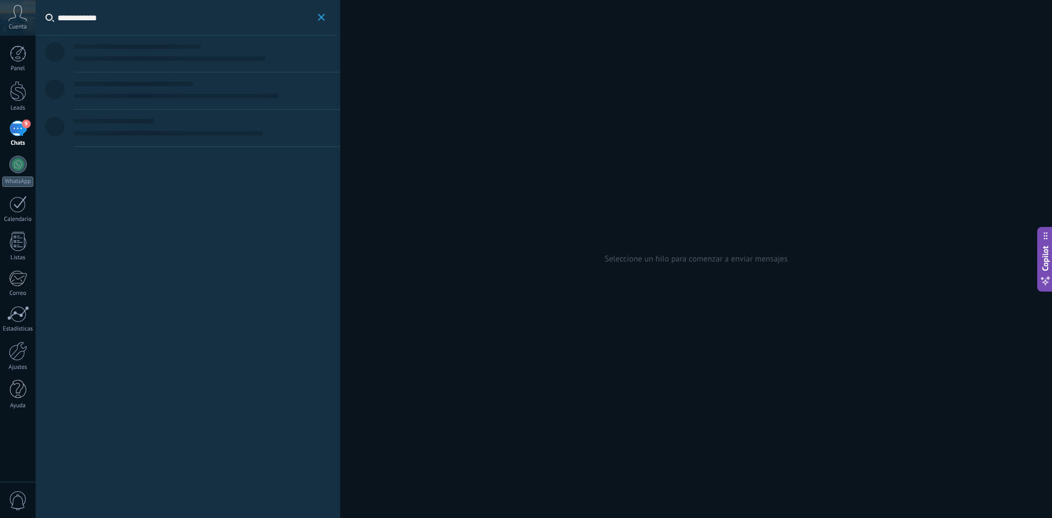
type input "**********"
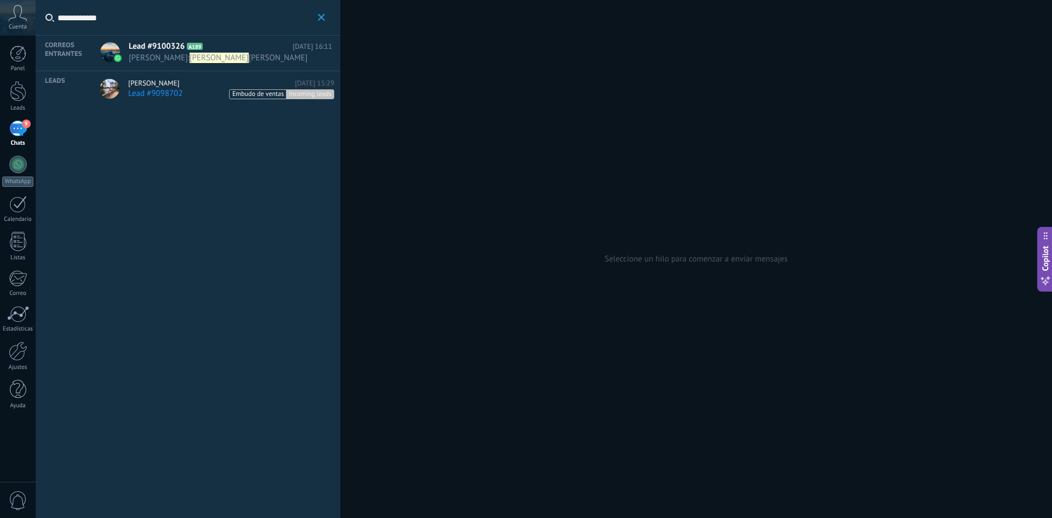
click at [179, 84] on span "[PERSON_NAME]" at bounding box center [153, 83] width 51 height 9
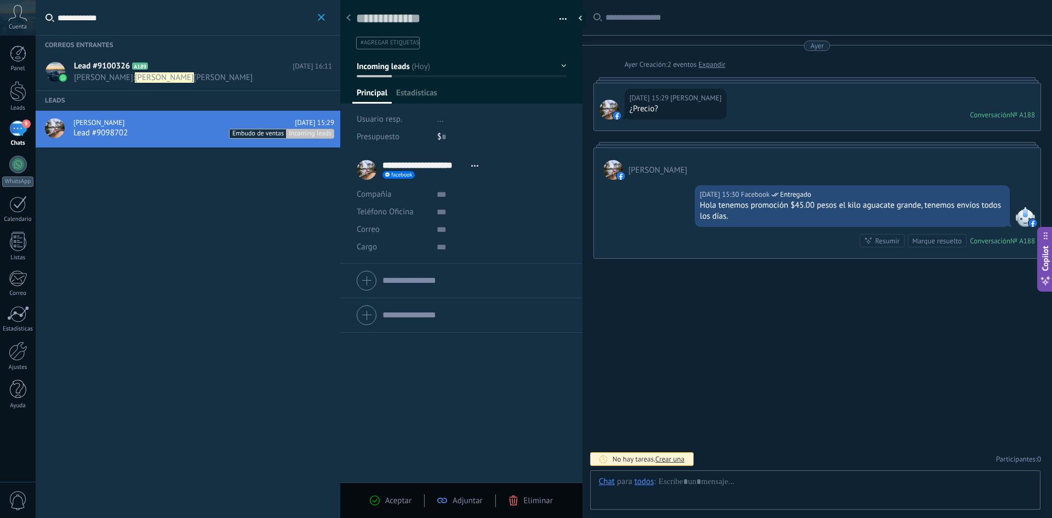
scroll to position [16, 0]
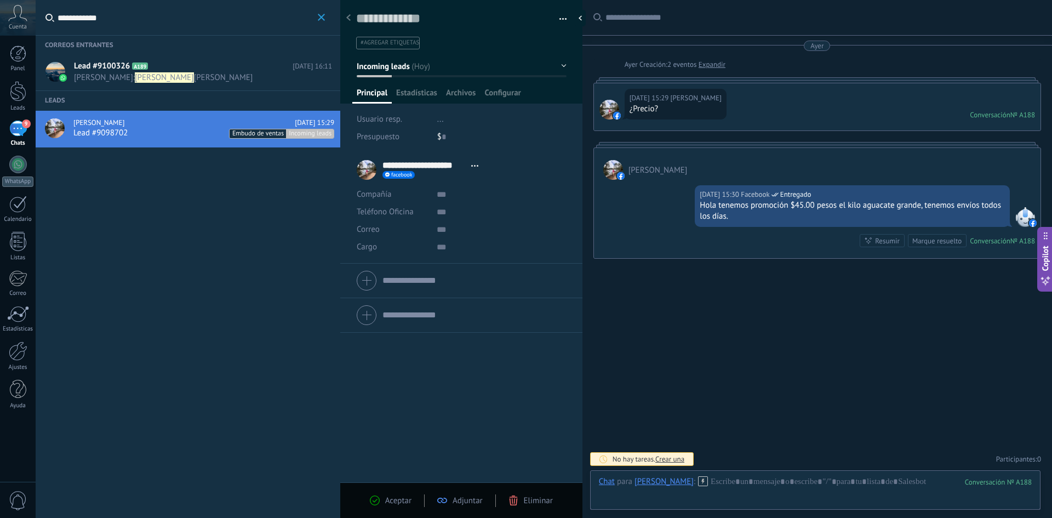
click at [411, 44] on span "#agregar etiquetas" at bounding box center [389, 43] width 59 height 8
click at [408, 60] on span "CLIENTE MARVAL" at bounding box center [393, 65] width 68 height 15
click at [199, 68] on h2 "Lead #9100326 A189" at bounding box center [183, 66] width 219 height 11
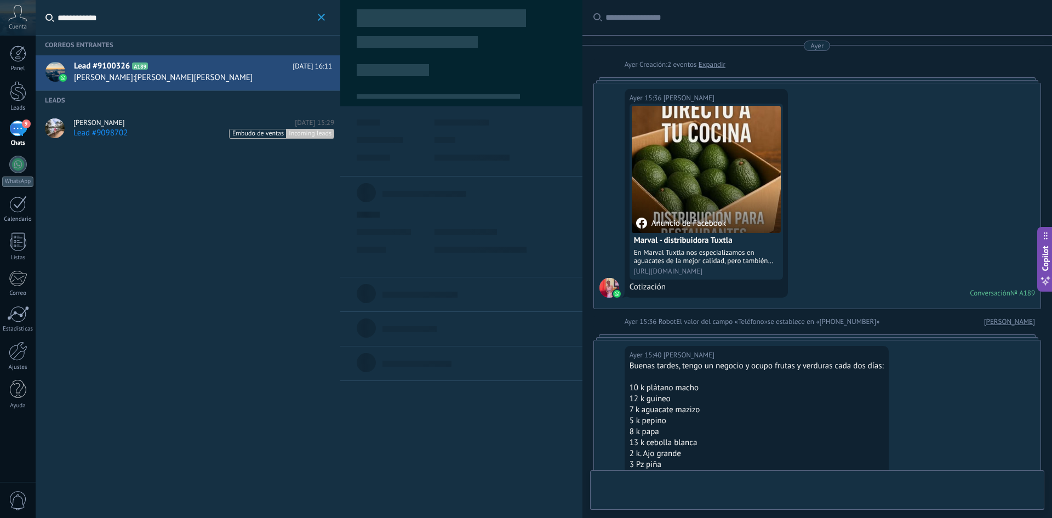
type textarea "**********"
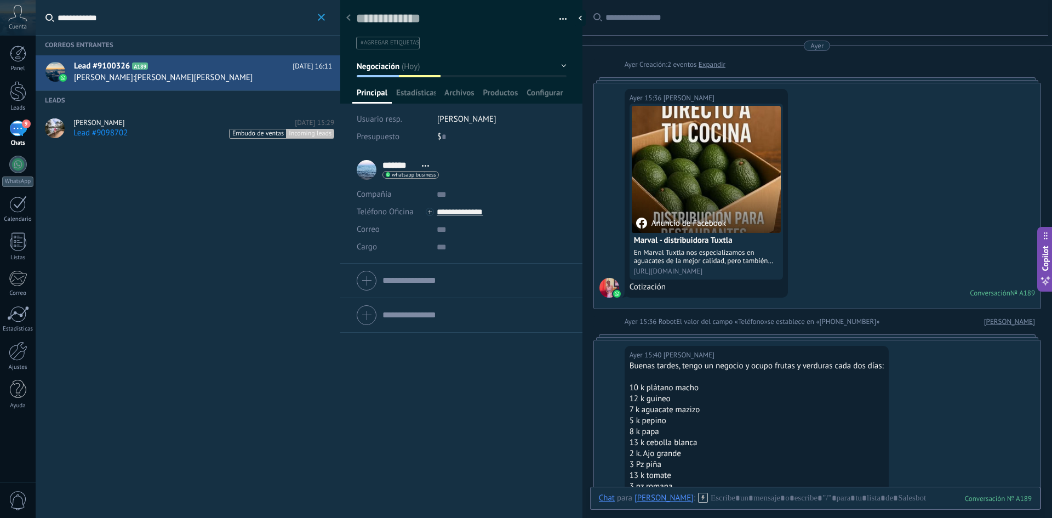
click at [399, 45] on span "#agregar etiquetas" at bounding box center [389, 43] width 59 height 8
click at [397, 64] on span "CLIENTE MARVAL" at bounding box center [393, 65] width 68 height 15
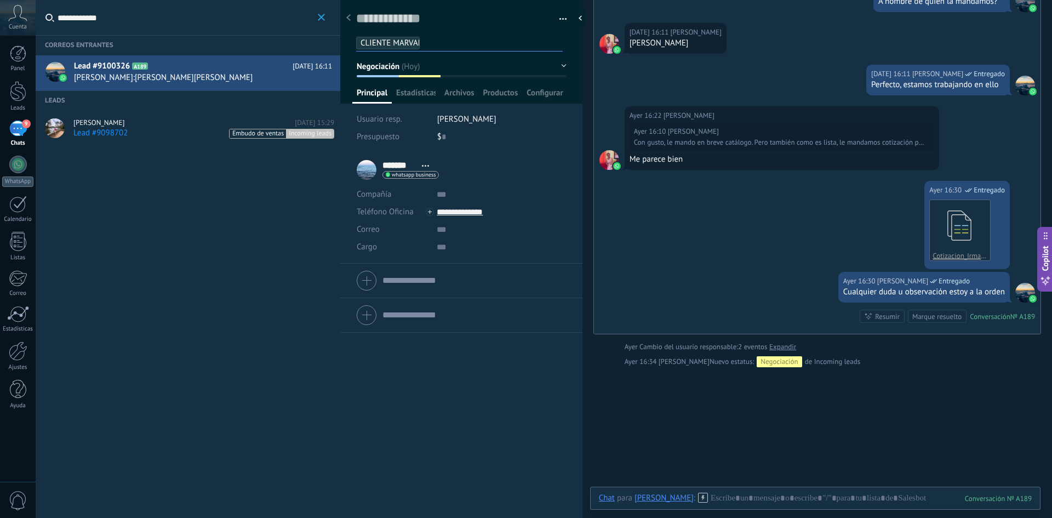
scroll to position [688, 0]
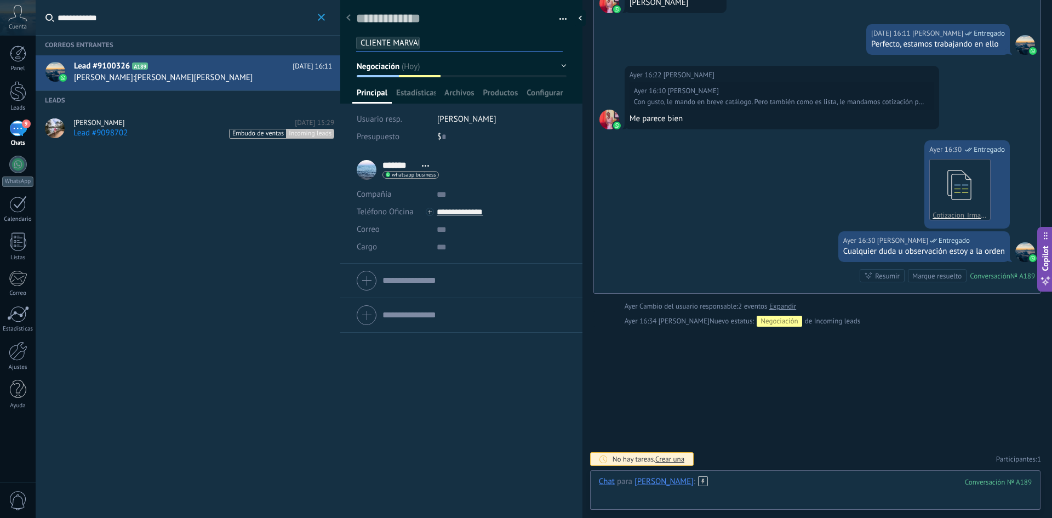
click at [799, 485] on div at bounding box center [815, 492] width 433 height 33
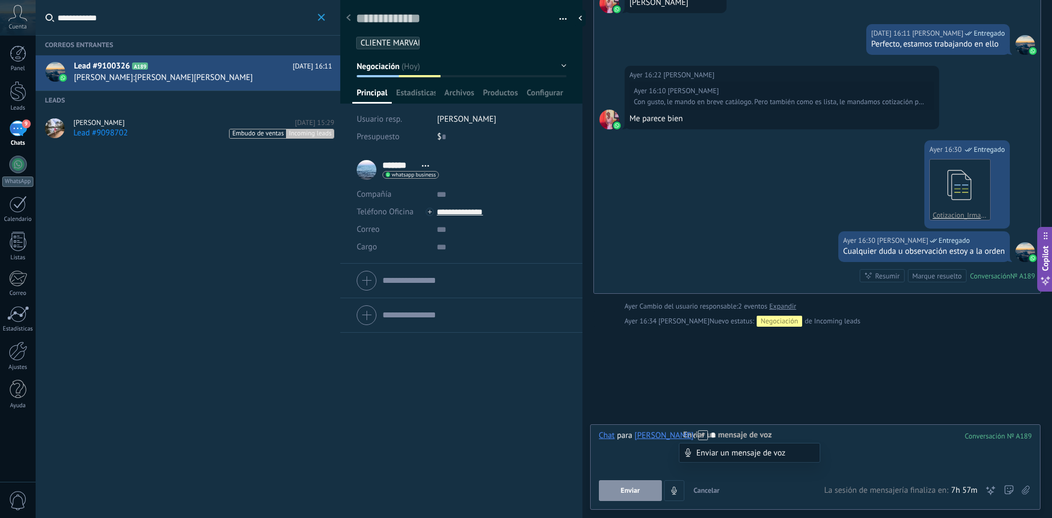
click at [844, 432] on div "*" at bounding box center [815, 451] width 433 height 42
click at [615, 486] on button "Enviar" at bounding box center [630, 490] width 63 height 21
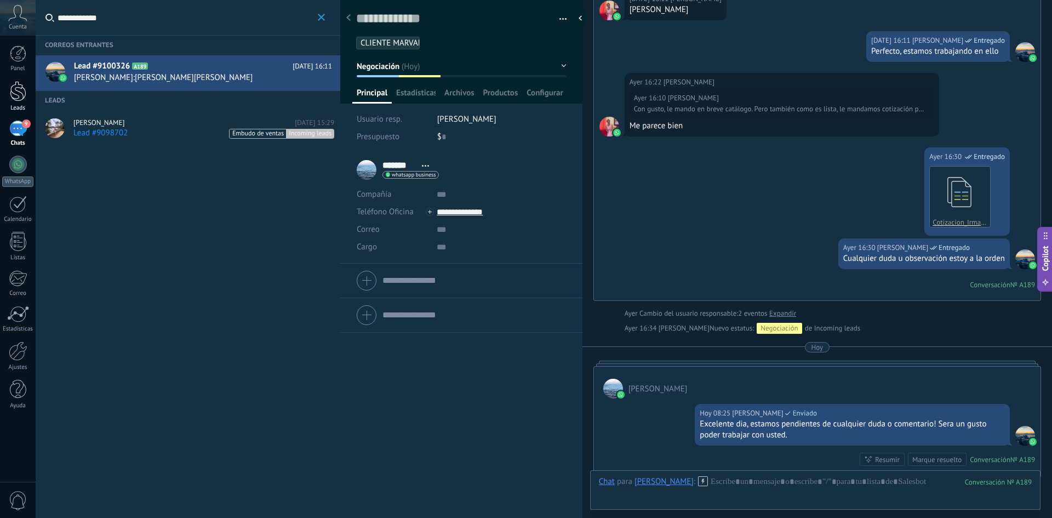
click at [13, 99] on div at bounding box center [18, 91] width 16 height 20
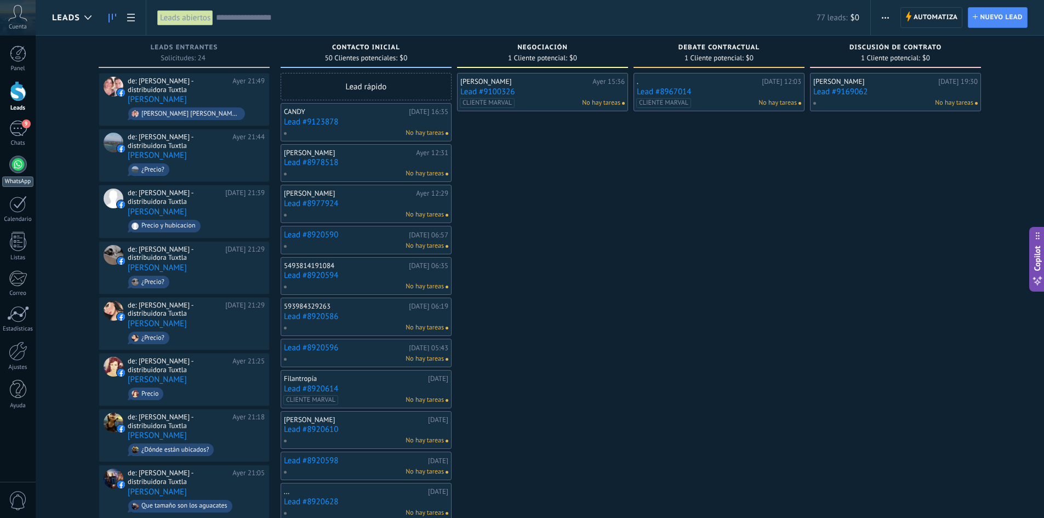
click at [24, 168] on div at bounding box center [18, 165] width 18 height 18
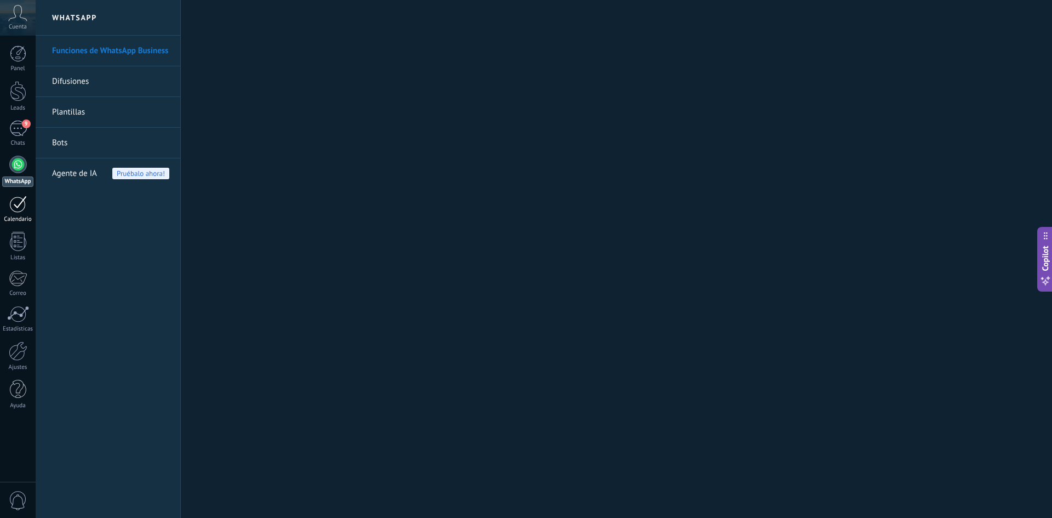
click at [27, 214] on link "Calendario" at bounding box center [18, 209] width 36 height 27
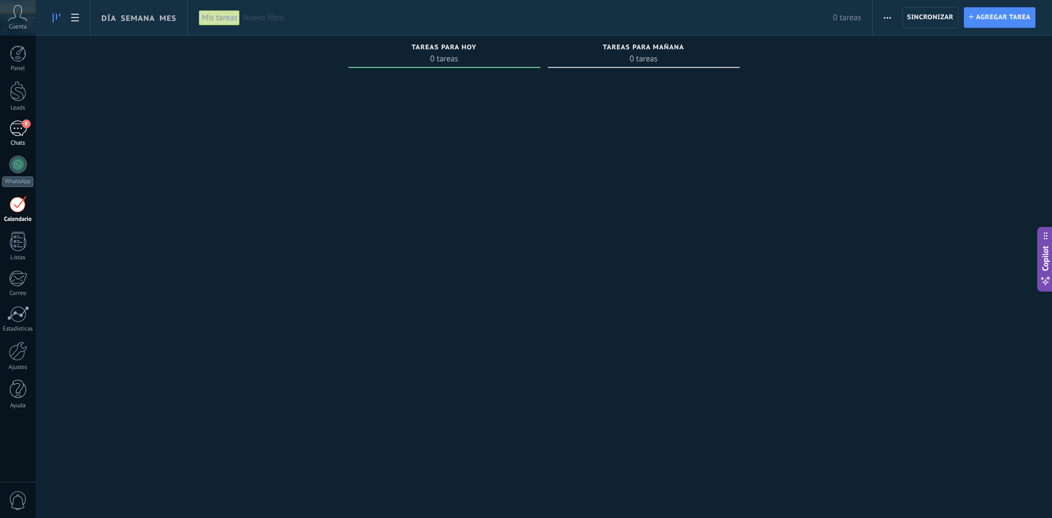
click at [22, 132] on div "9" at bounding box center [18, 129] width 18 height 16
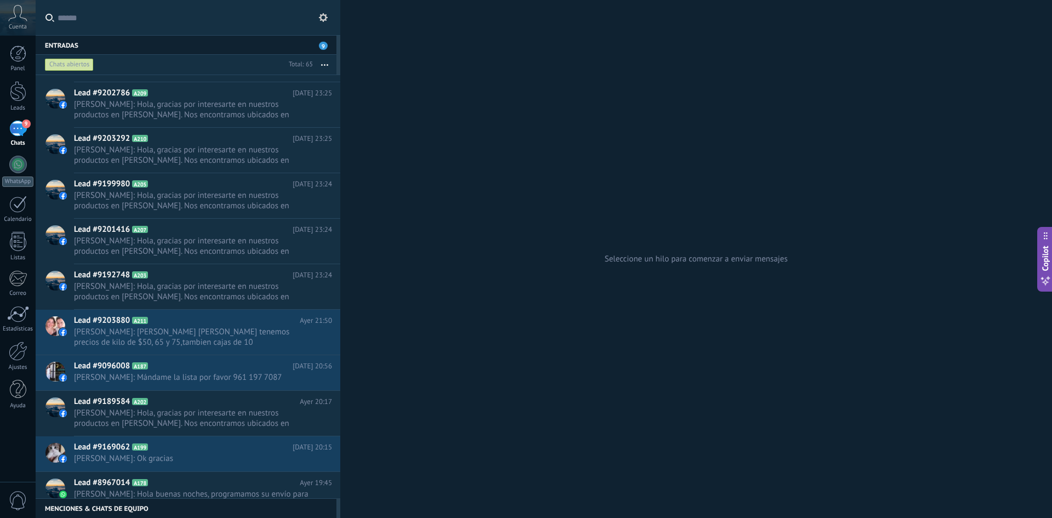
scroll to position [220, 0]
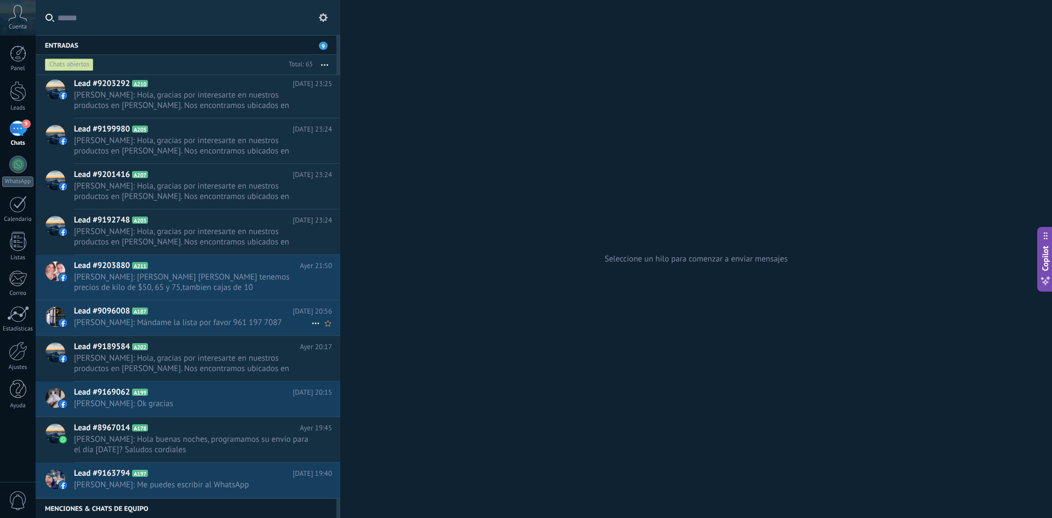
click at [266, 320] on span "[PERSON_NAME]: Mándame la lista por favor 961 197 7087" at bounding box center [192, 322] width 237 height 10
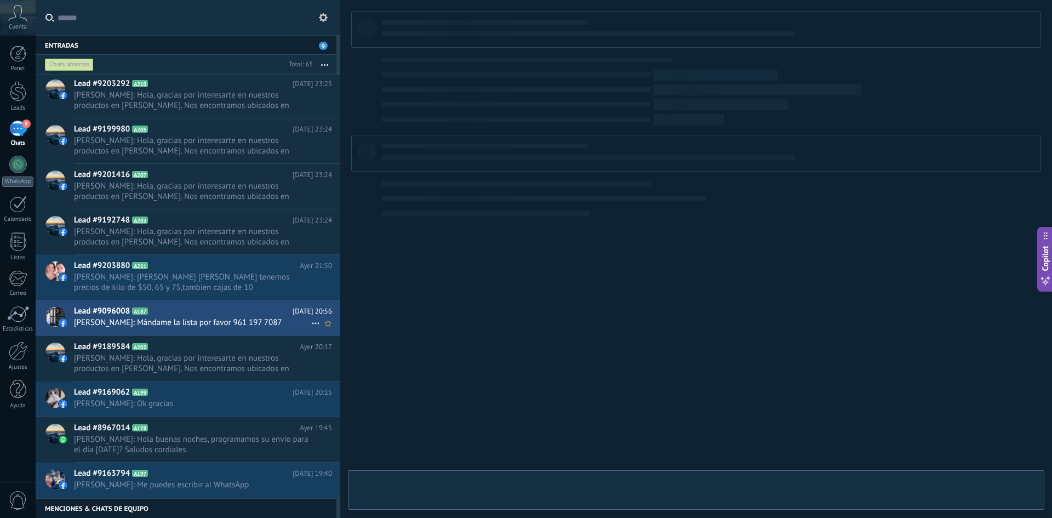
type textarea "**********"
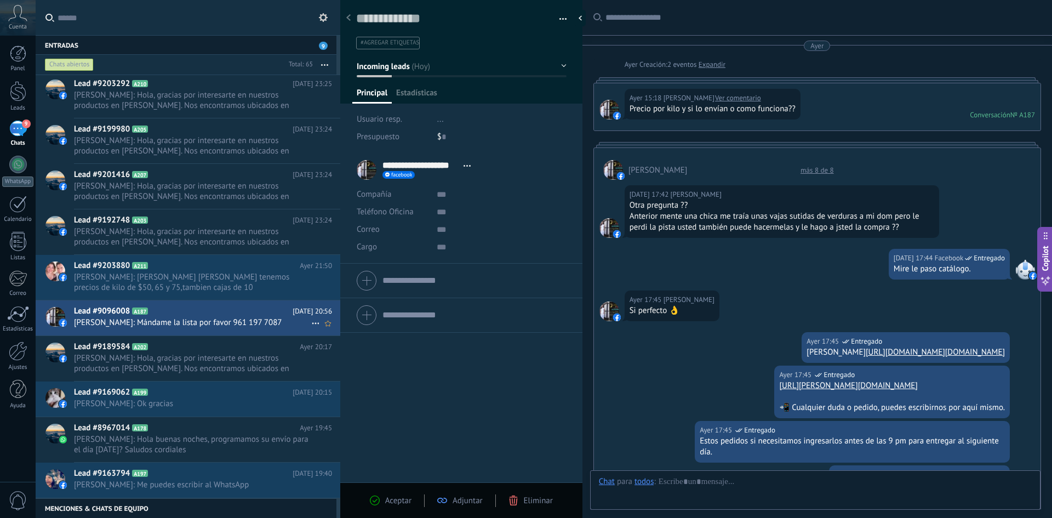
scroll to position [437, 0]
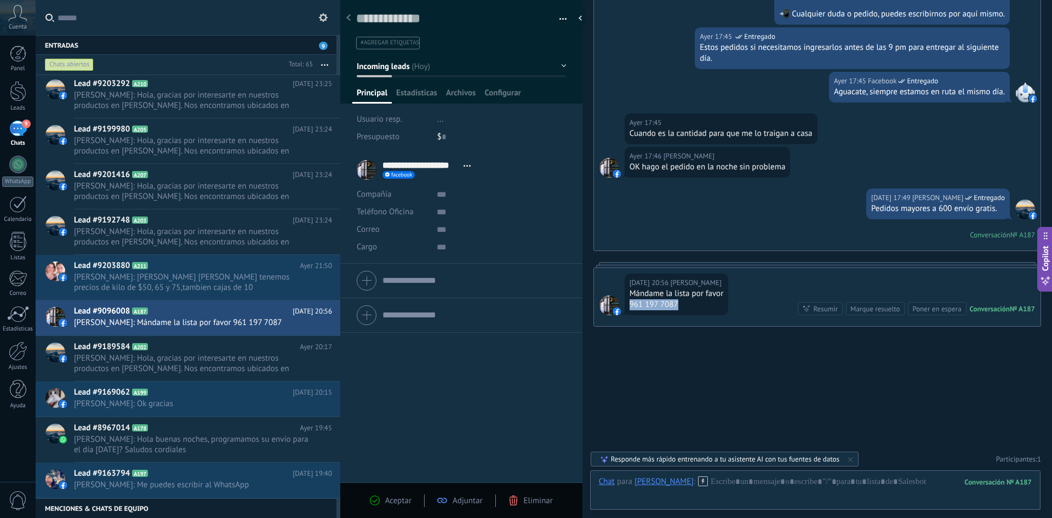
drag, startPoint x: 694, startPoint y: 303, endPoint x: 622, endPoint y: 302, distance: 72.3
click at [622, 302] on div "Ayer 20:56 Ingrd Tello Eksmelin Mándame la lista por favor 961 197 7087 Convers…" at bounding box center [817, 297] width 446 height 58
copy div "961 197 7087"
